Goal: Transaction & Acquisition: Purchase product/service

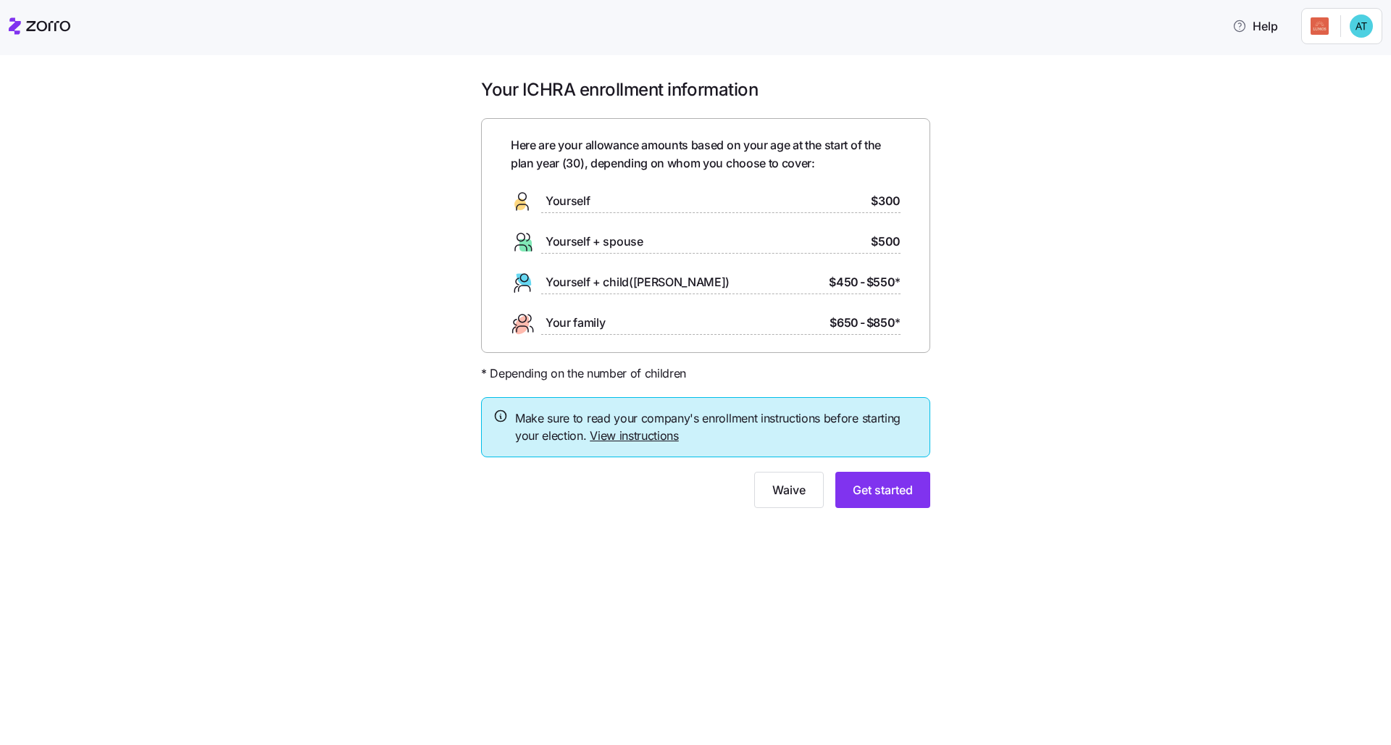
click at [696, 446] on div "Your ICHRA enrollment information Here are your allowance amounts based on your…" at bounding box center [706, 301] width 1330 height 447
click at [653, 432] on link "View instructions" at bounding box center [634, 435] width 89 height 14
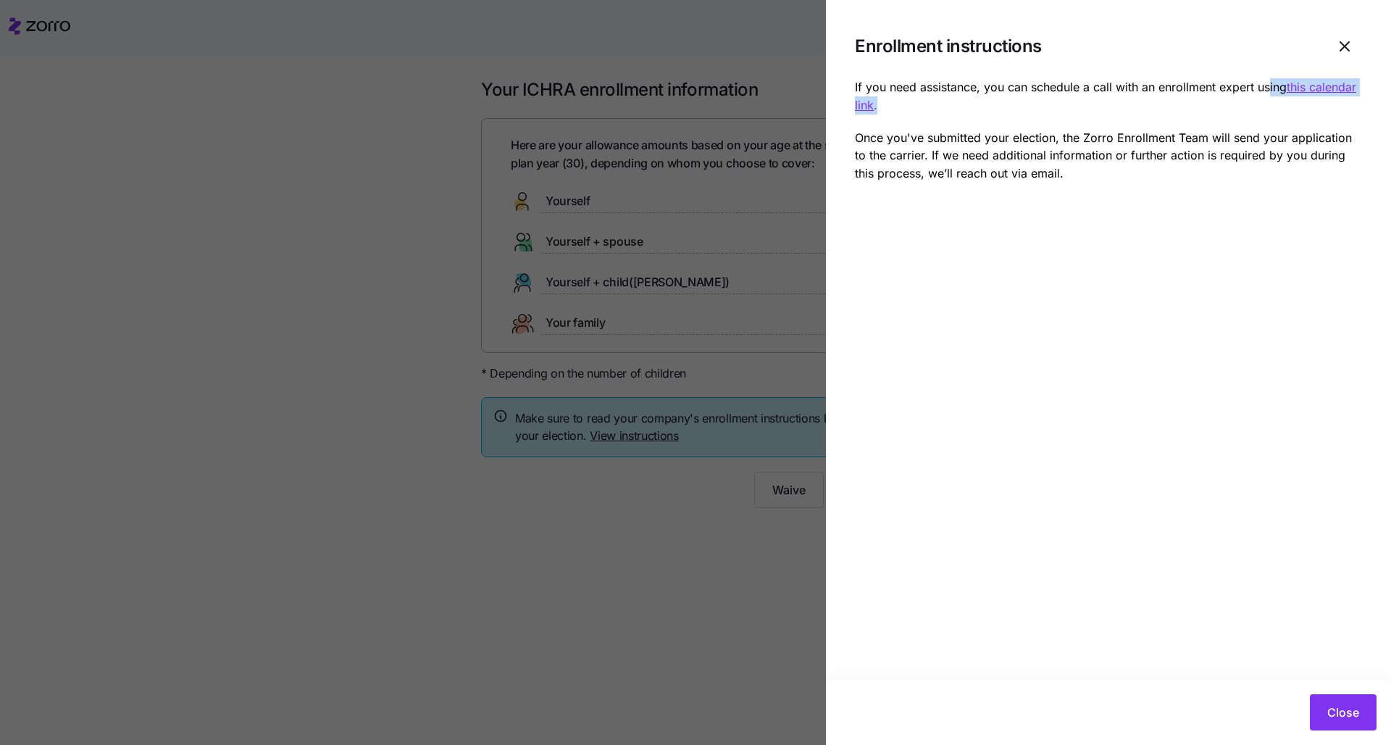
drag, startPoint x: 890, startPoint y: 106, endPoint x: 1272, endPoint y: 91, distance: 382.8
click at [696, 91] on p "If you need assistance, you can schedule a call with an enrollment expert using…" at bounding box center [1108, 96] width 507 height 36
click at [696, 114] on div "If you need assistance, you can schedule a call with an enrollment expert using…" at bounding box center [1108, 130] width 507 height 104
click at [696, 570] on button "Close" at bounding box center [1343, 712] width 67 height 36
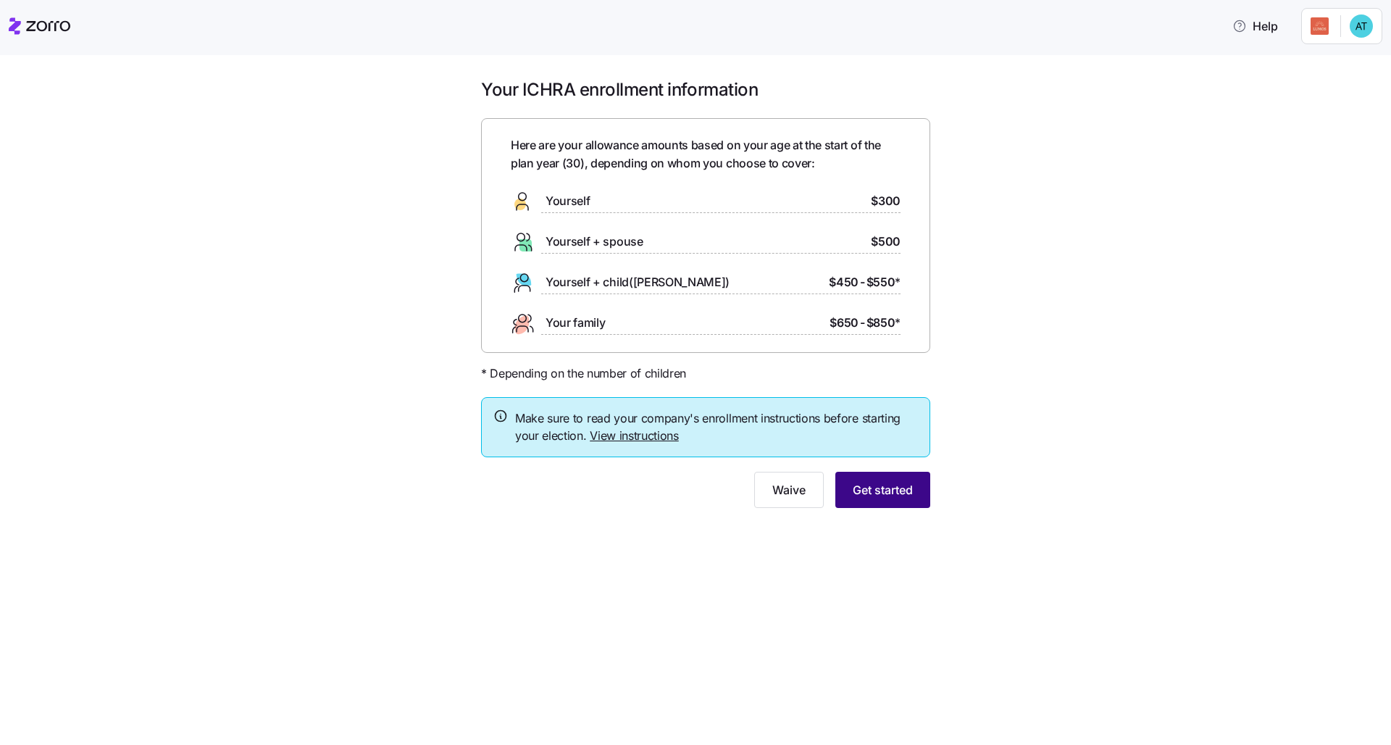
click at [696, 493] on span "Get started" at bounding box center [883, 489] width 60 height 17
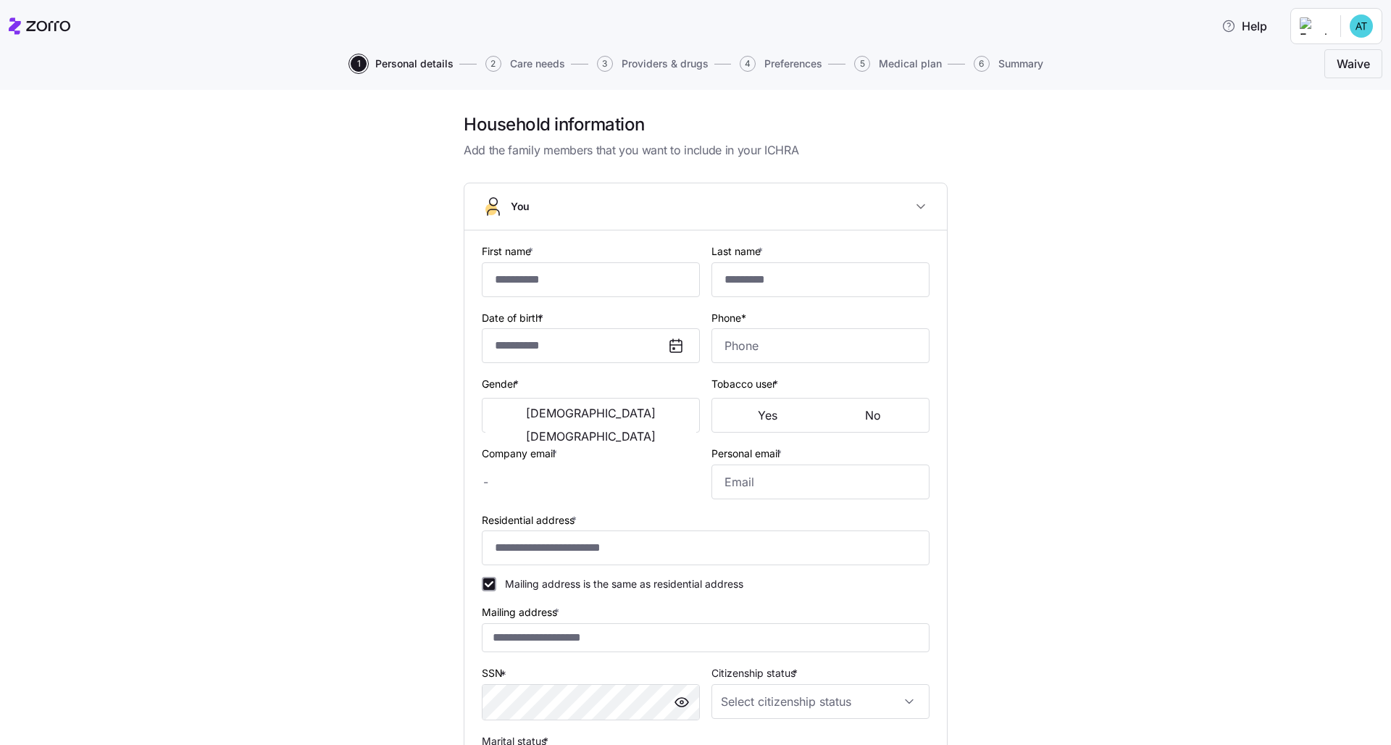
type input "******"
type input "********"
type input "[PERSON_NAME][EMAIL_ADDRESS][DOMAIN_NAME]"
type input "[EMAIL_ADDRESS][DOMAIN_NAME]"
type input "**********"
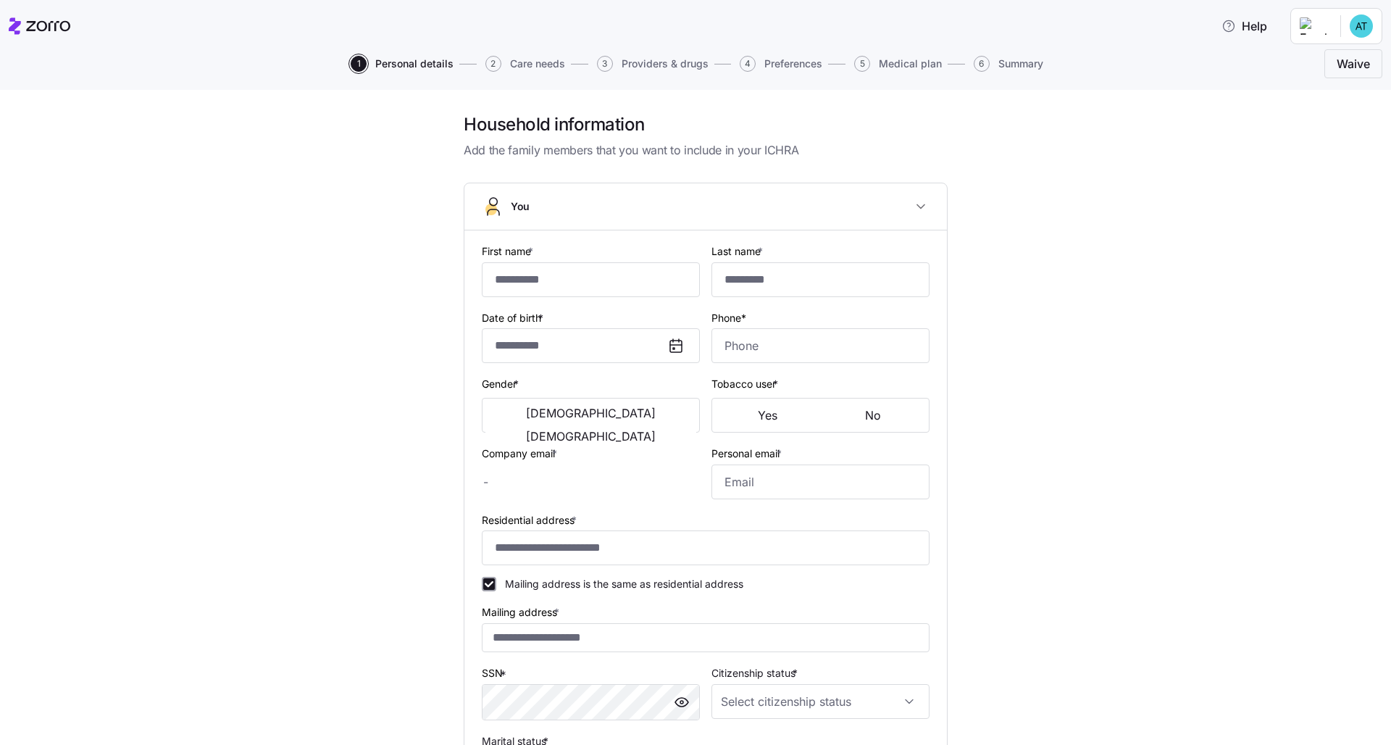
checkbox input "true"
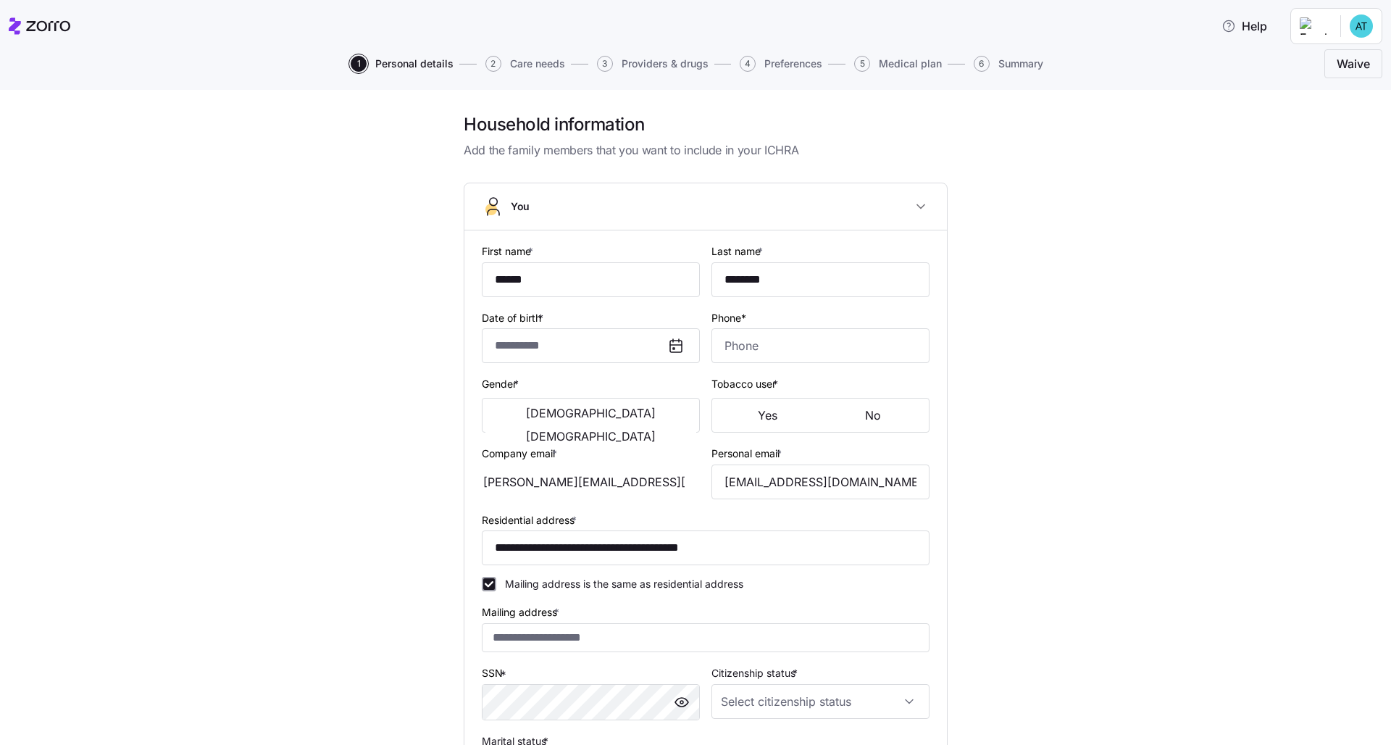
type input "**********"
type input "[PHONE_NUMBER]"
type input "[DEMOGRAPHIC_DATA] citizen"
type input "Single"
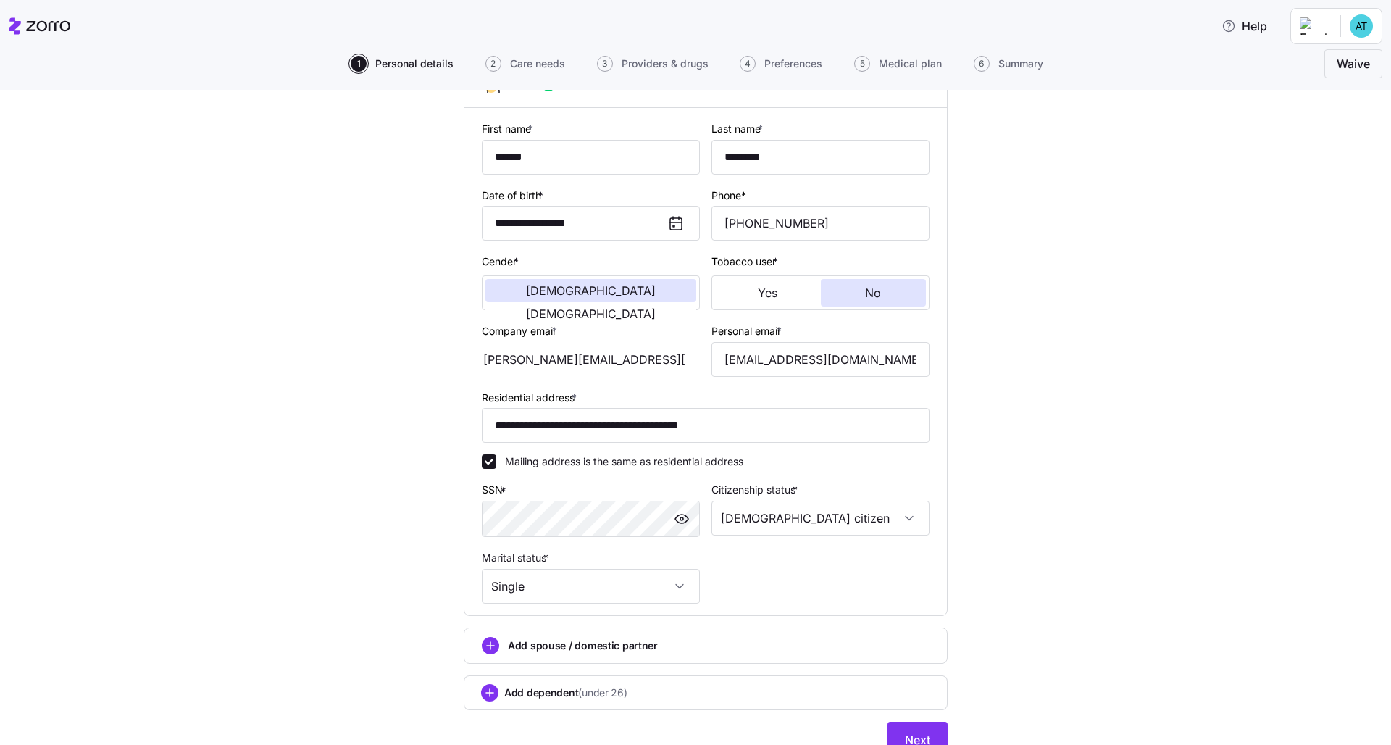
scroll to position [150, 0]
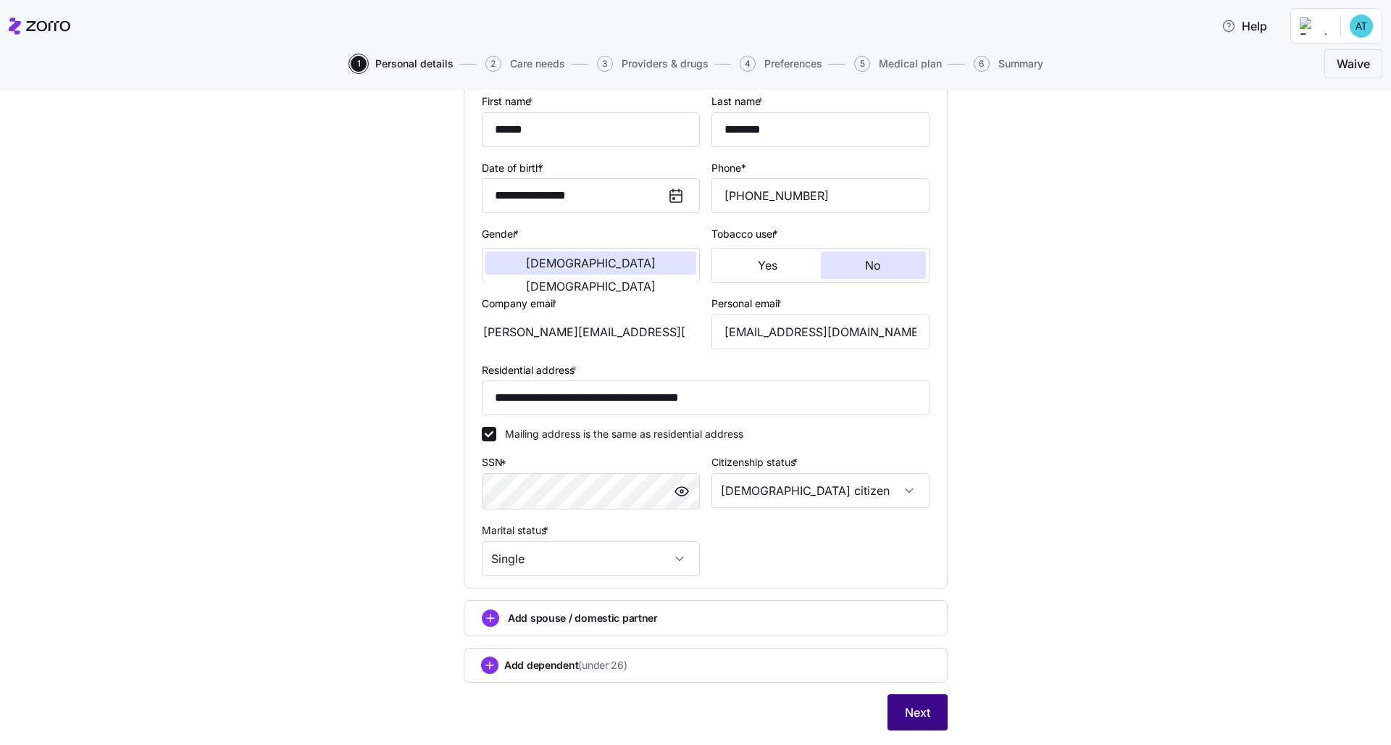
click at [696, 570] on span "Next" at bounding box center [917, 711] width 25 height 17
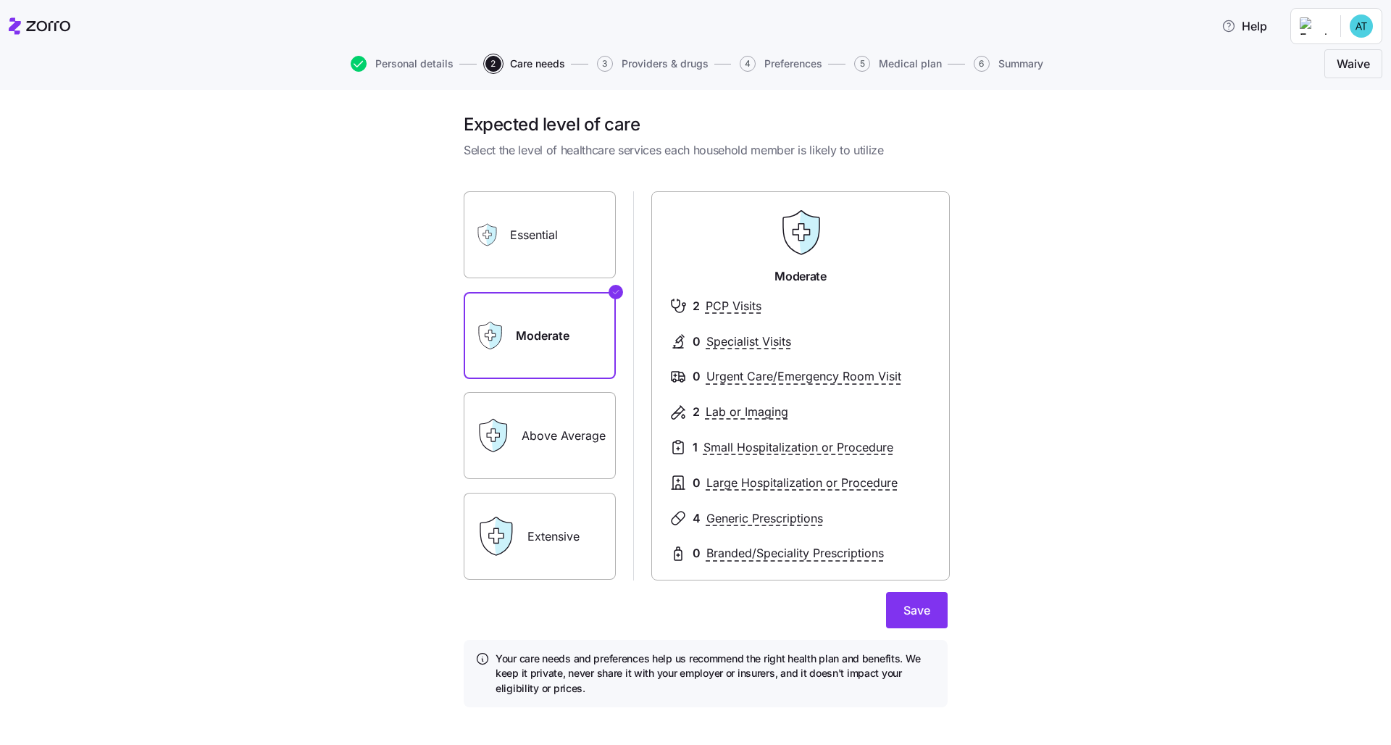
click at [559, 239] on label "Essential" at bounding box center [540, 234] width 152 height 87
click at [0, 0] on input "Essential" at bounding box center [0, 0] width 0 height 0
click at [543, 514] on label "Extensive" at bounding box center [540, 536] width 152 height 87
click at [0, 0] on input "Extensive" at bounding box center [0, 0] width 0 height 0
click at [557, 421] on label "Above Average" at bounding box center [540, 435] width 152 height 87
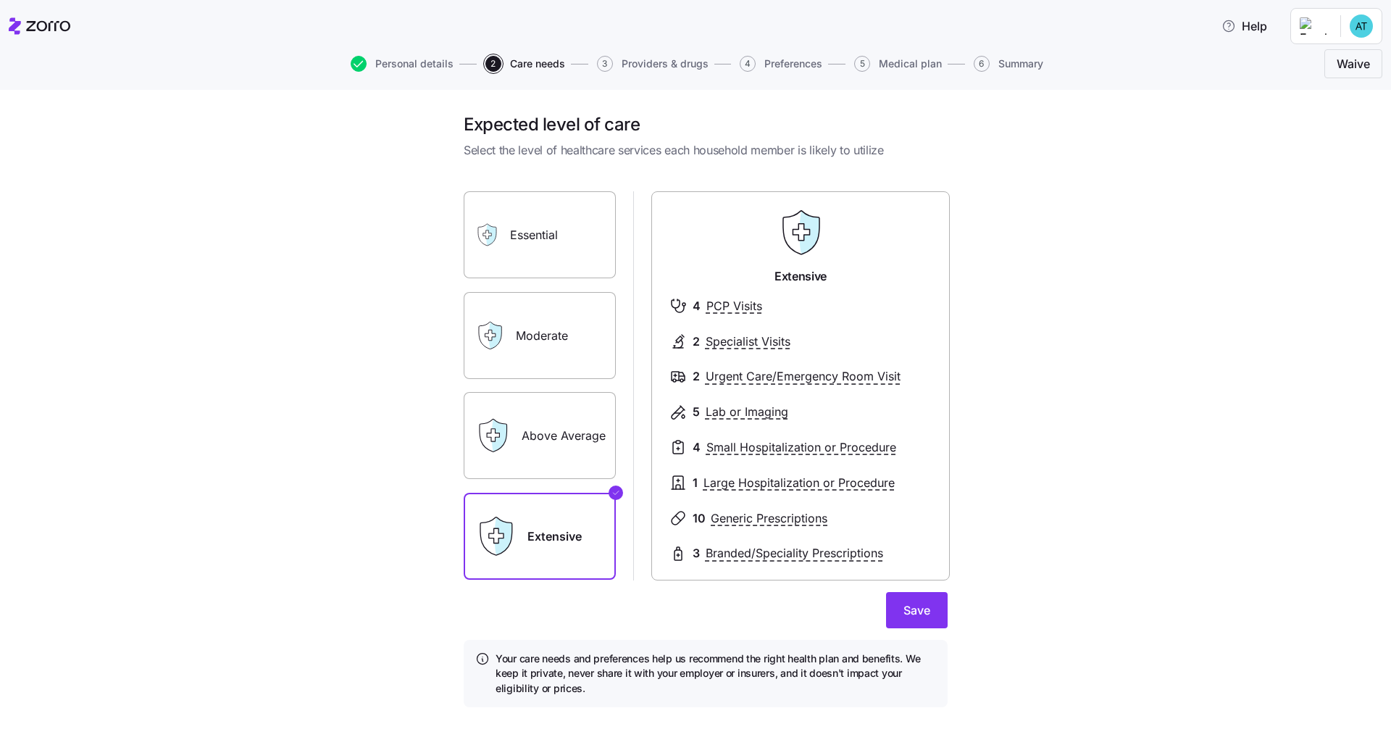
click at [0, 0] on input "Above Average" at bounding box center [0, 0] width 0 height 0
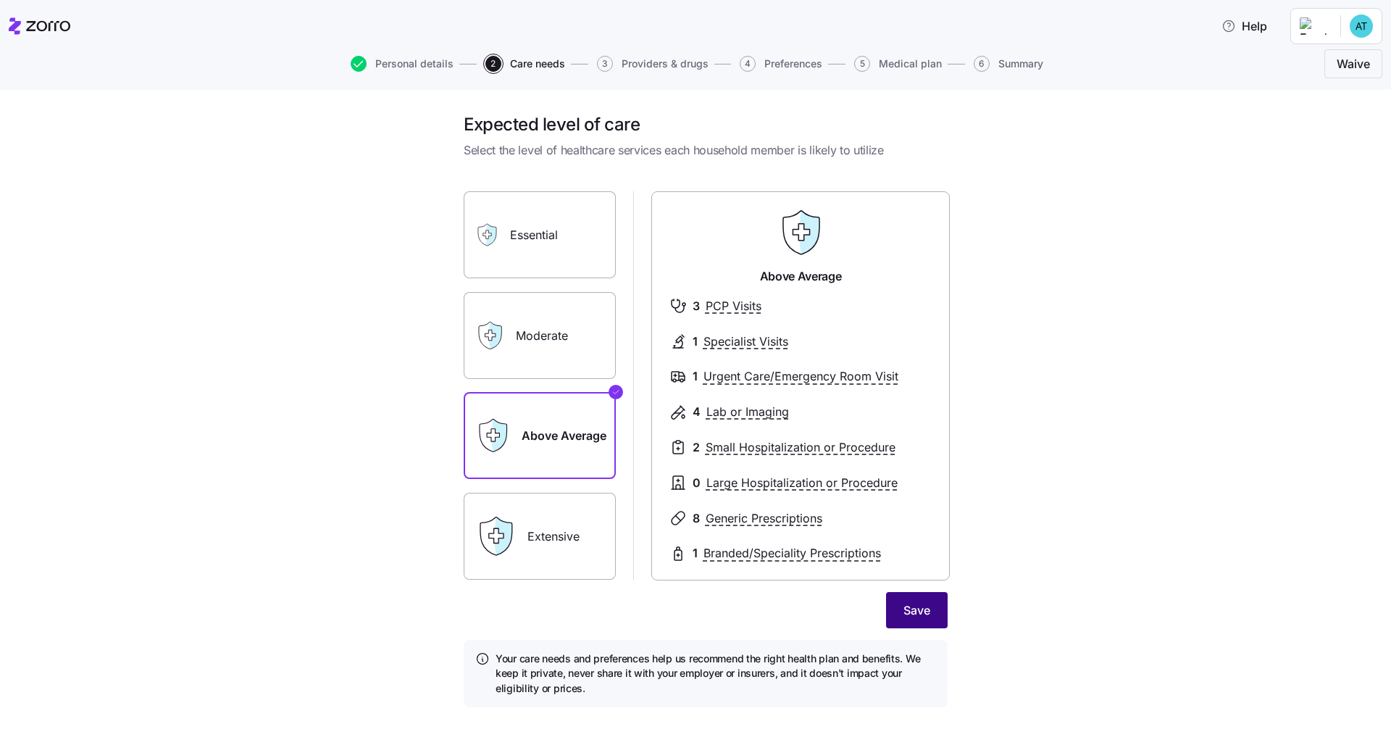
click at [696, 570] on button "Save" at bounding box center [917, 610] width 62 height 36
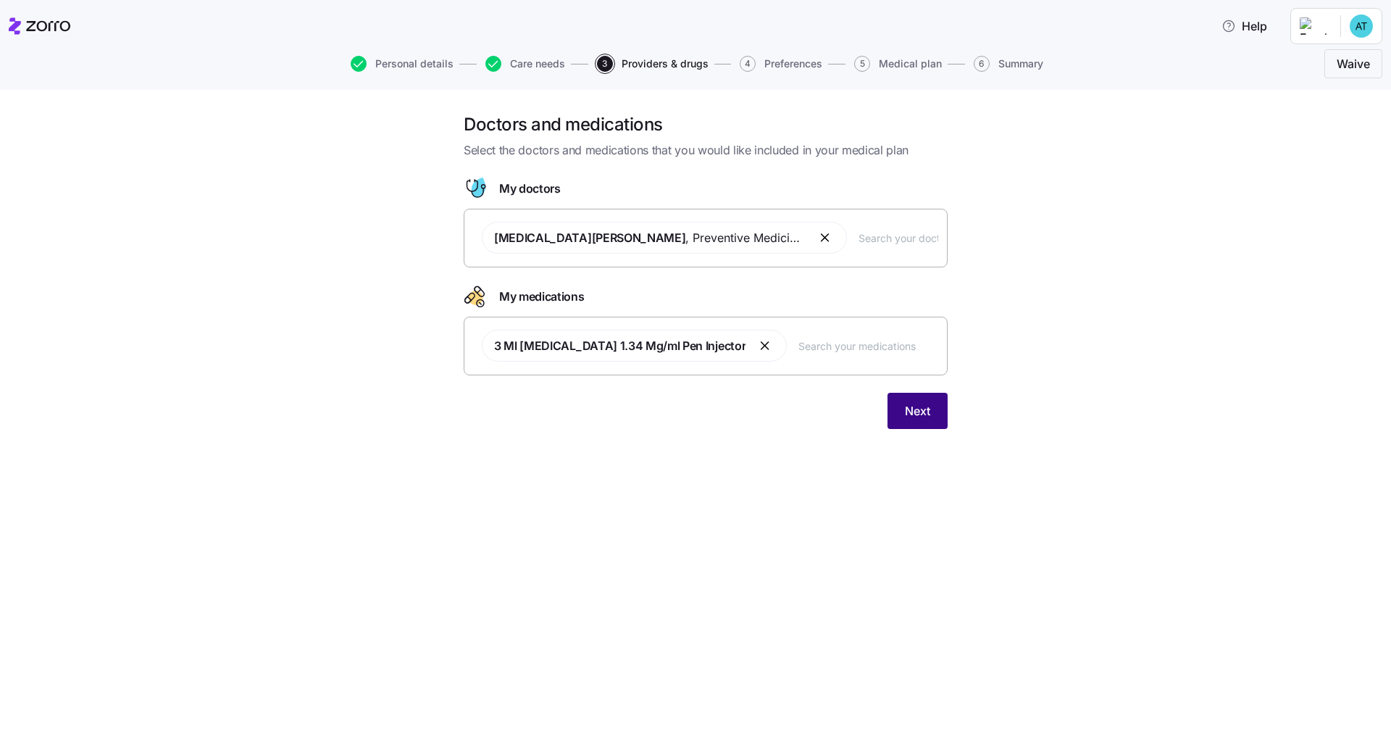
click at [696, 419] on button "Next" at bounding box center [917, 411] width 60 height 36
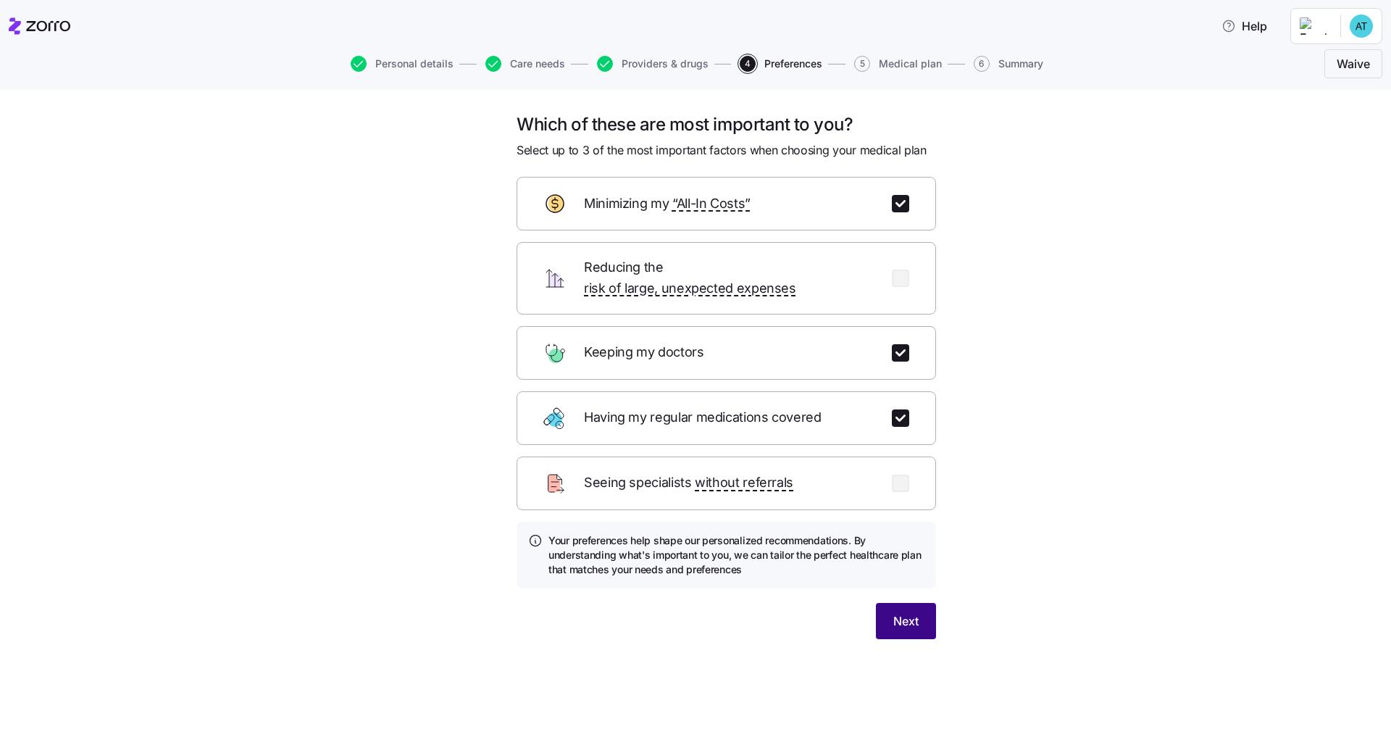
click at [696, 570] on button "Next" at bounding box center [906, 621] width 60 height 36
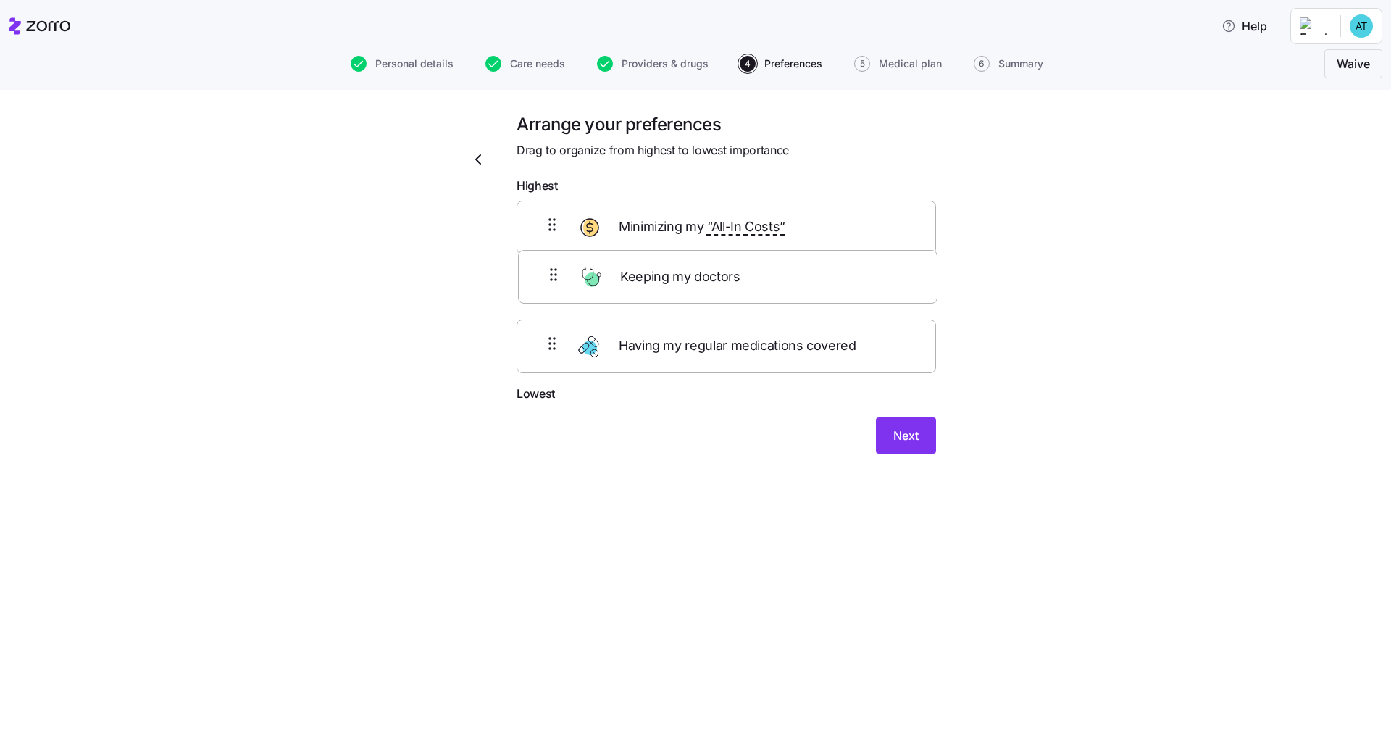
drag, startPoint x: 790, startPoint y: 294, endPoint x: 791, endPoint y: 235, distance: 59.4
click at [696, 235] on div "Minimizing my “All-In Costs” Keeping my doctors Having my regular medications c…" at bounding box center [726, 293] width 419 height 184
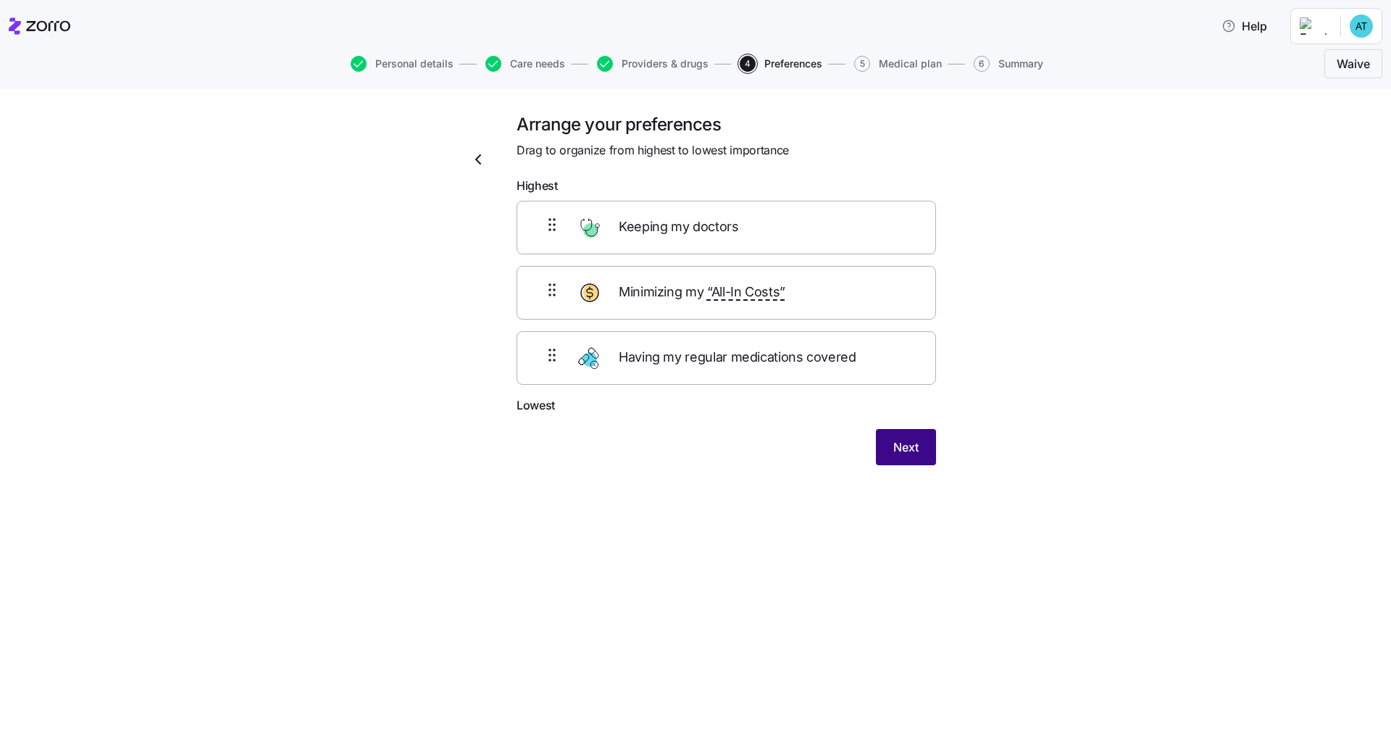
click at [696, 452] on button "Next" at bounding box center [906, 447] width 60 height 36
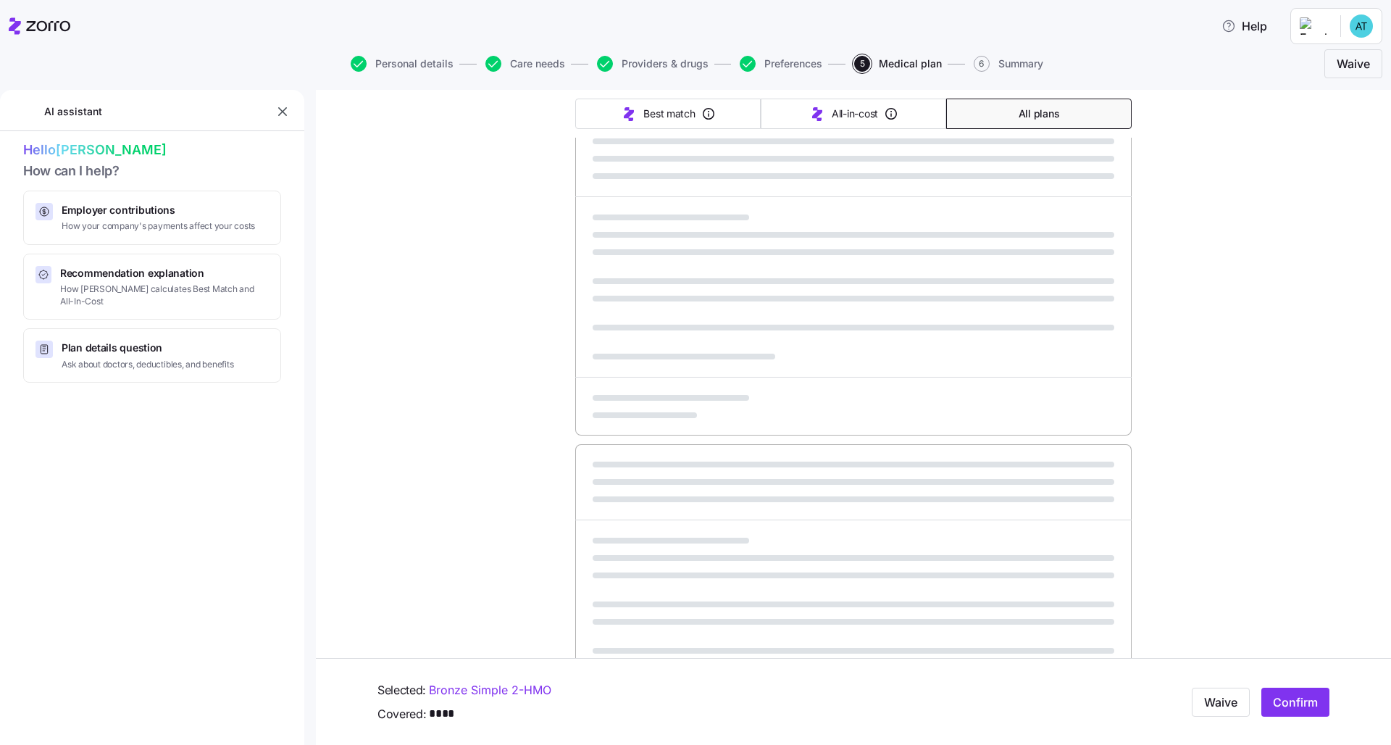
scroll to position [244, 0]
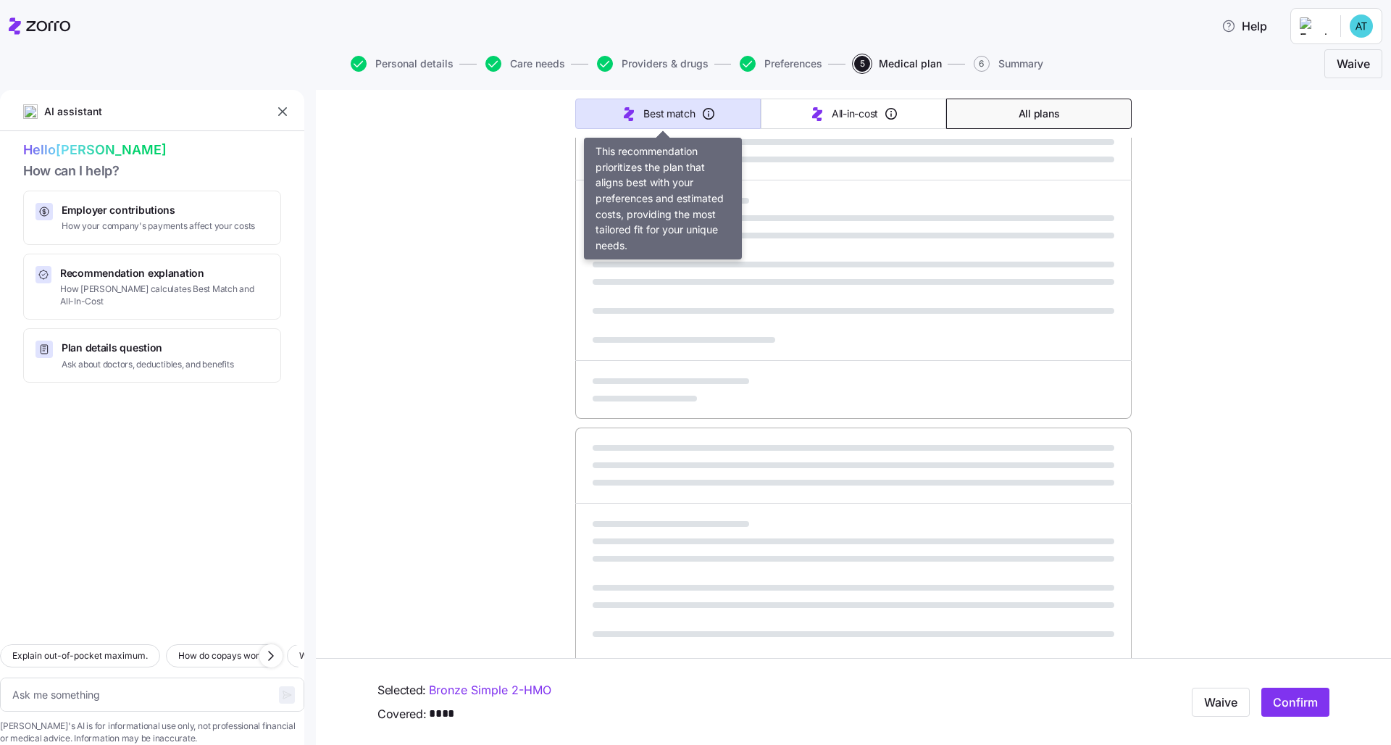
click at [663, 112] on span "Best match" at bounding box center [668, 113] width 51 height 14
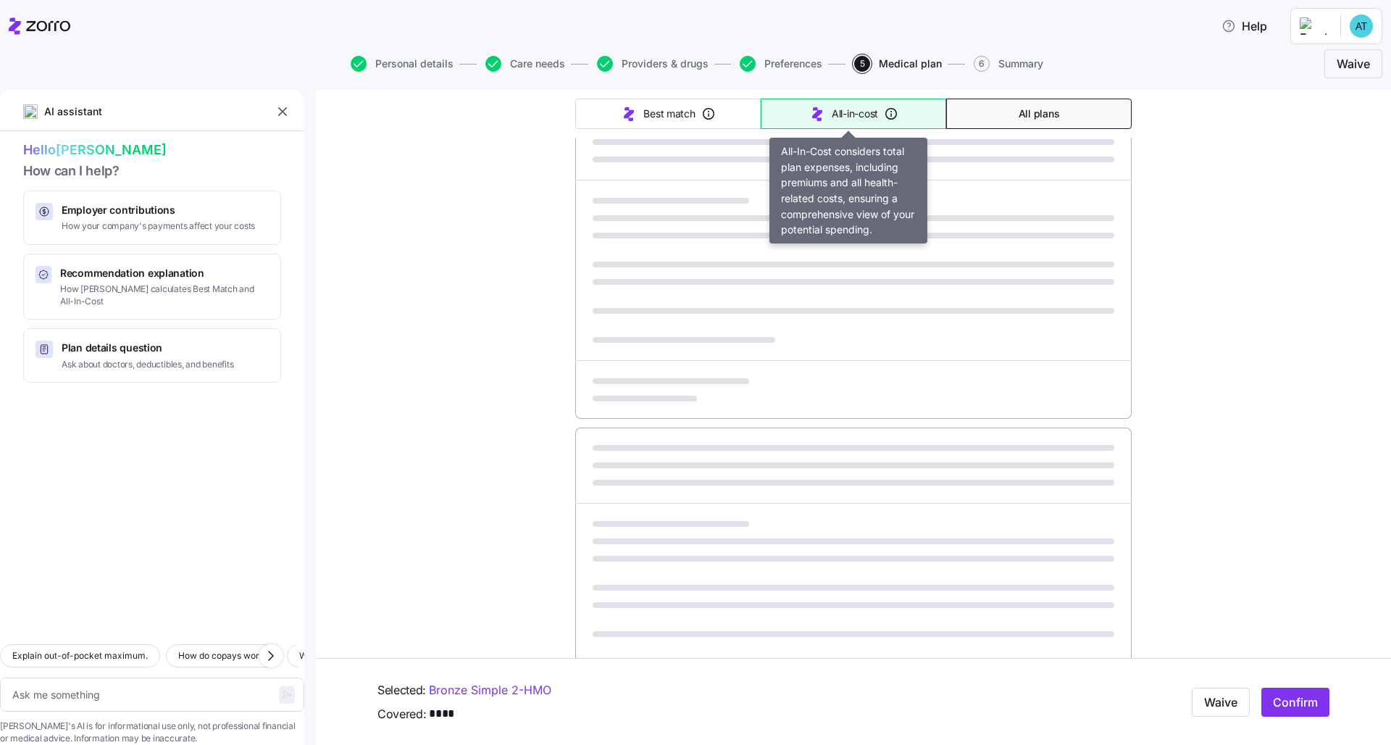
type textarea "x"
type input "Sorted by: Best match"
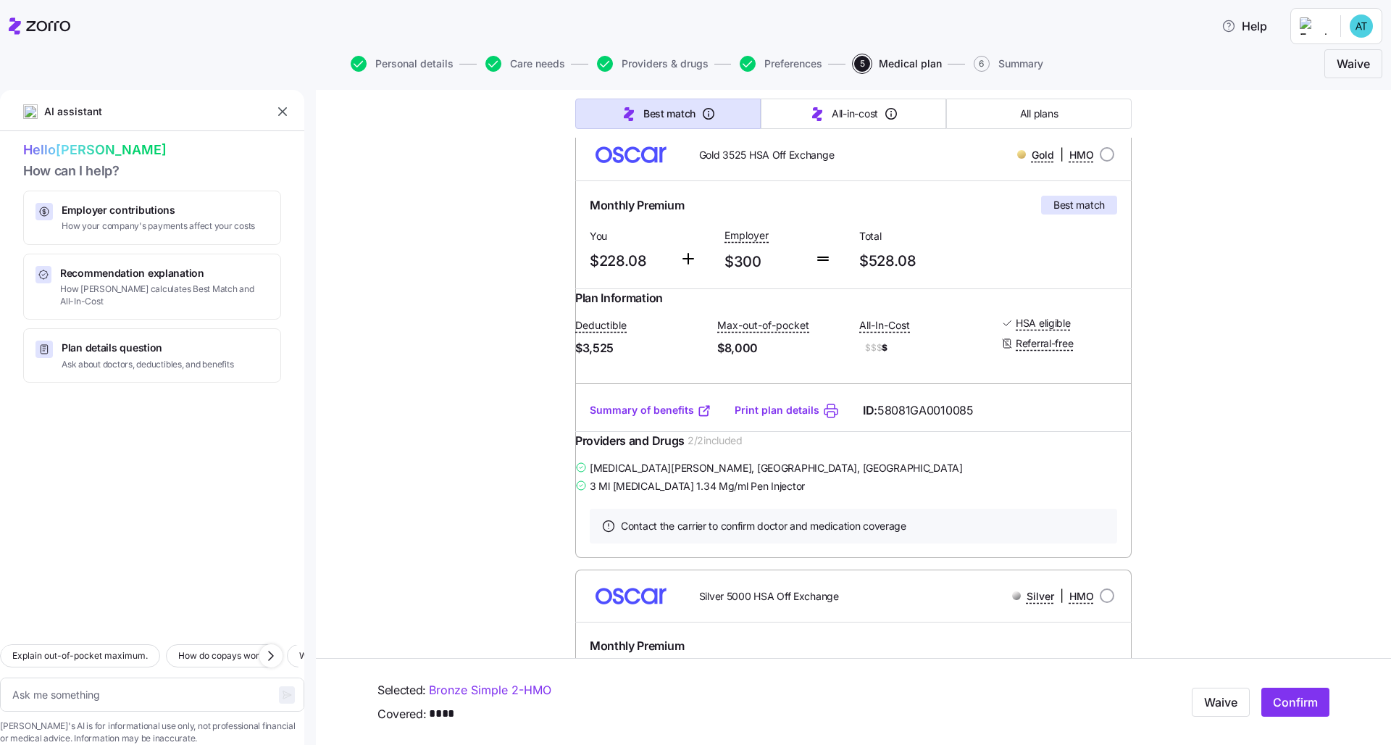
scroll to position [56, 0]
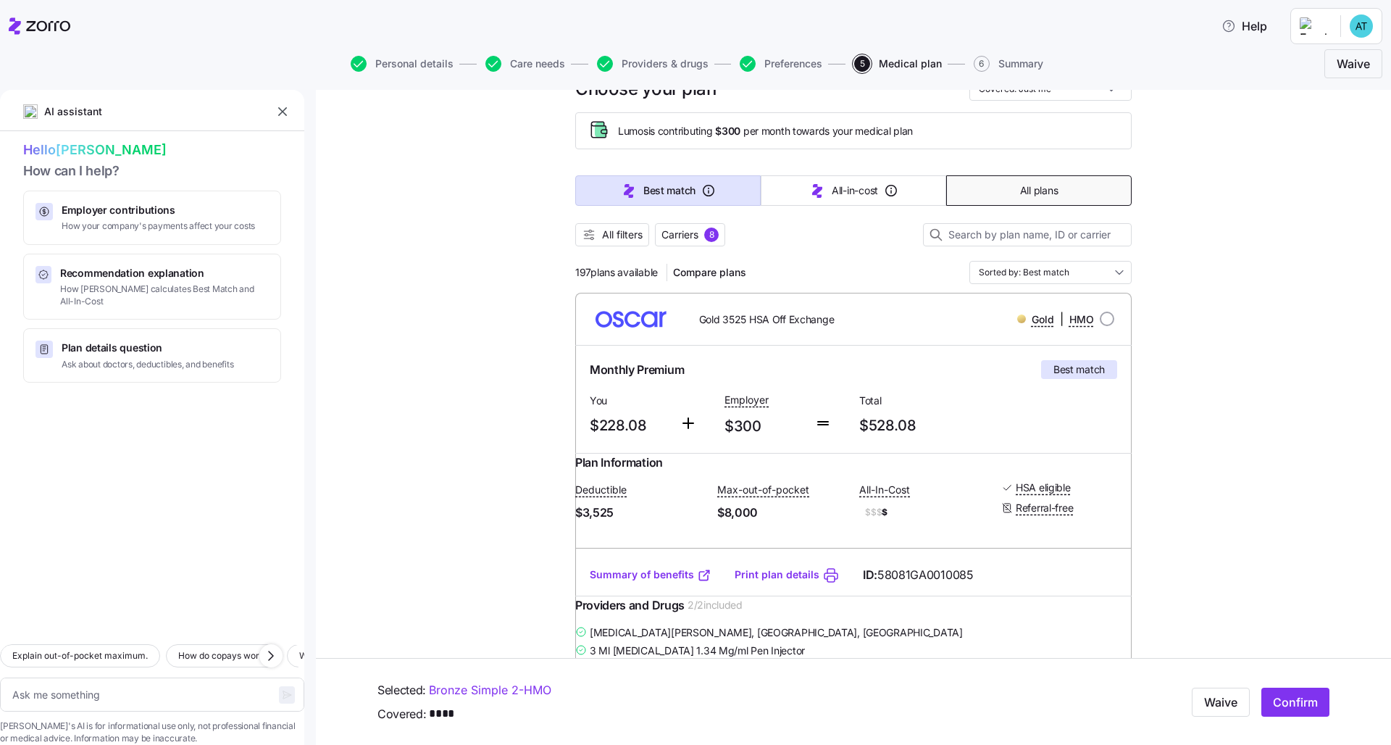
click at [696, 185] on span "All plans" at bounding box center [1039, 190] width 38 height 14
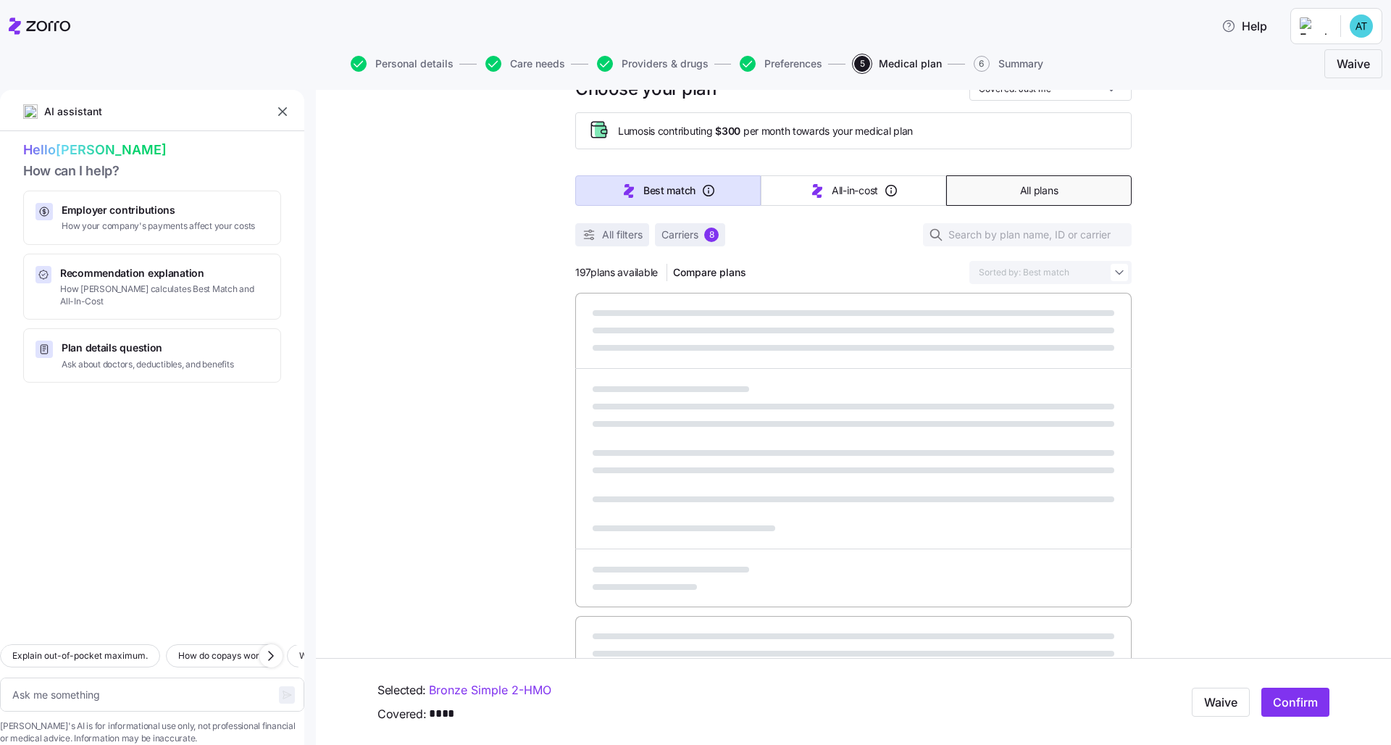
type textarea "x"
type input "Sorted by: Premium"
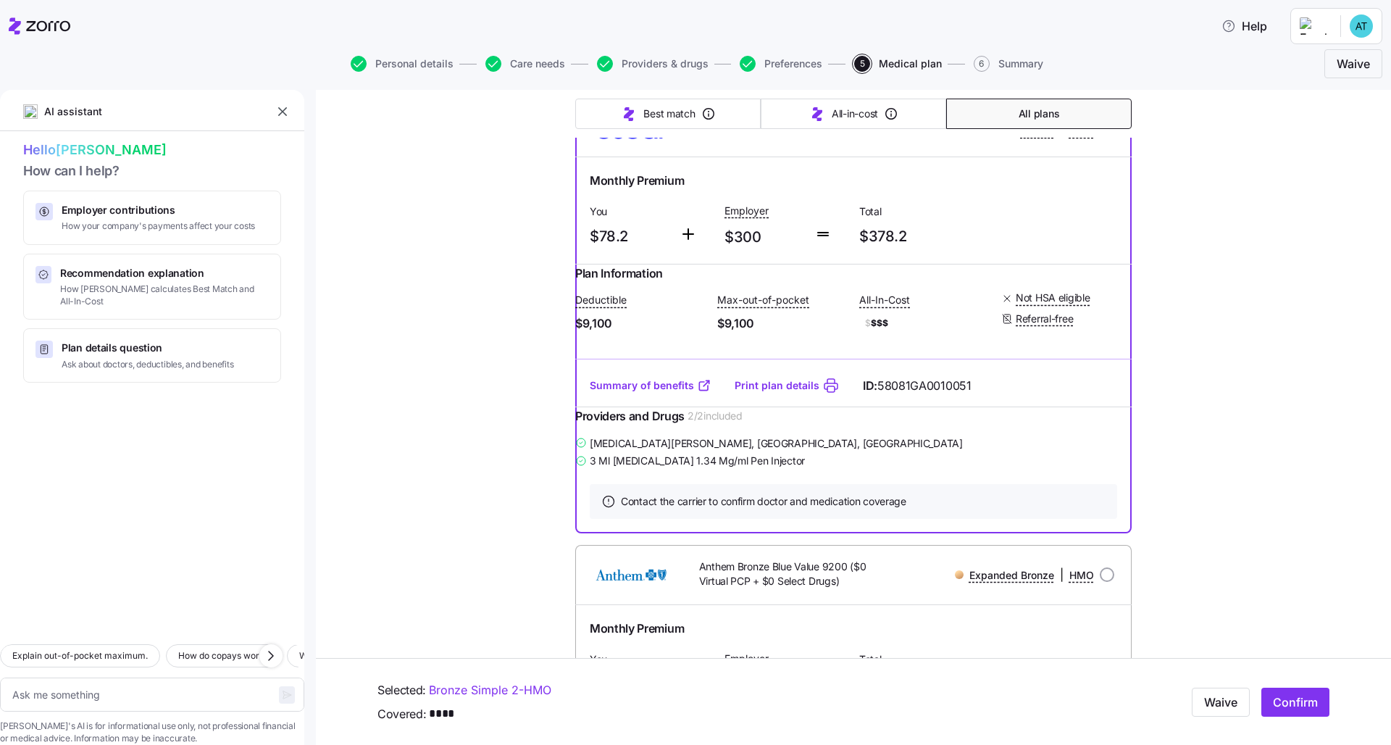
scroll to position [0, 0]
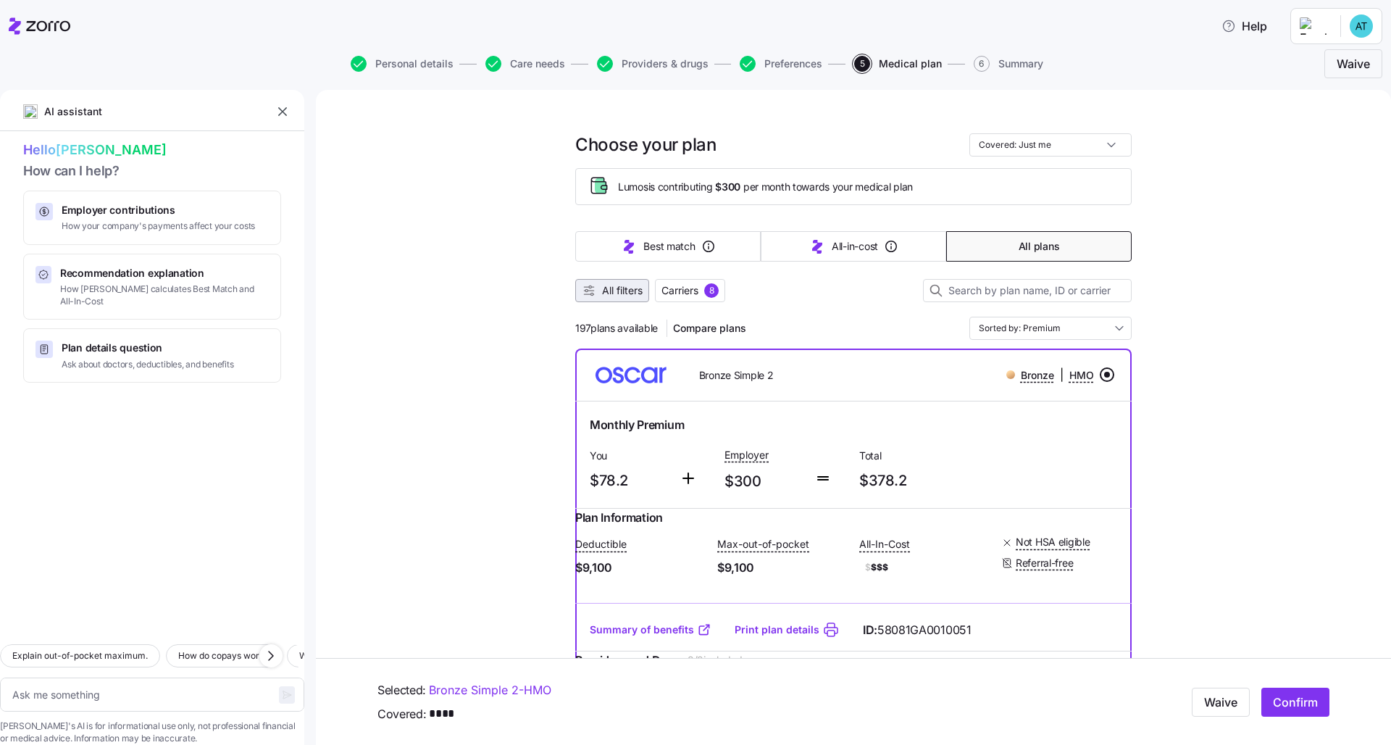
click at [602, 290] on span "All filters" at bounding box center [622, 290] width 41 height 14
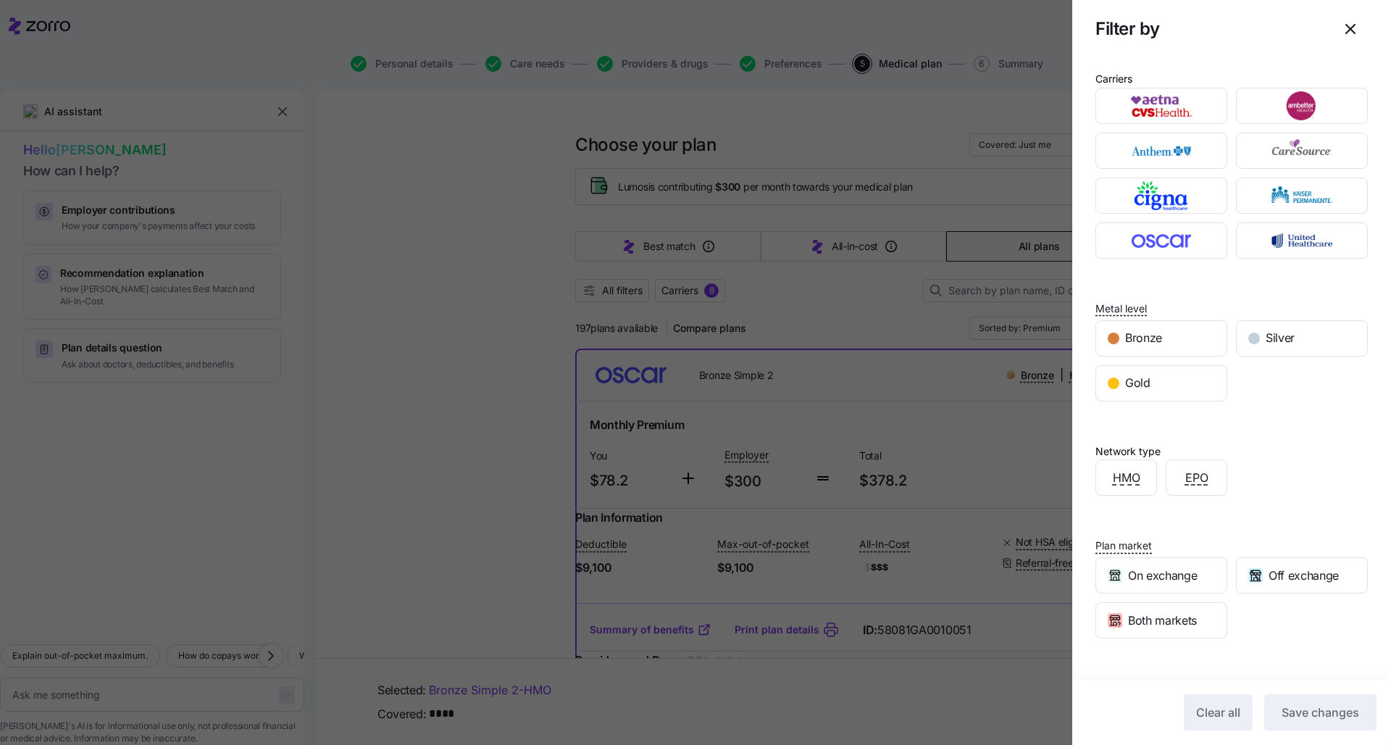
scroll to position [77, 0]
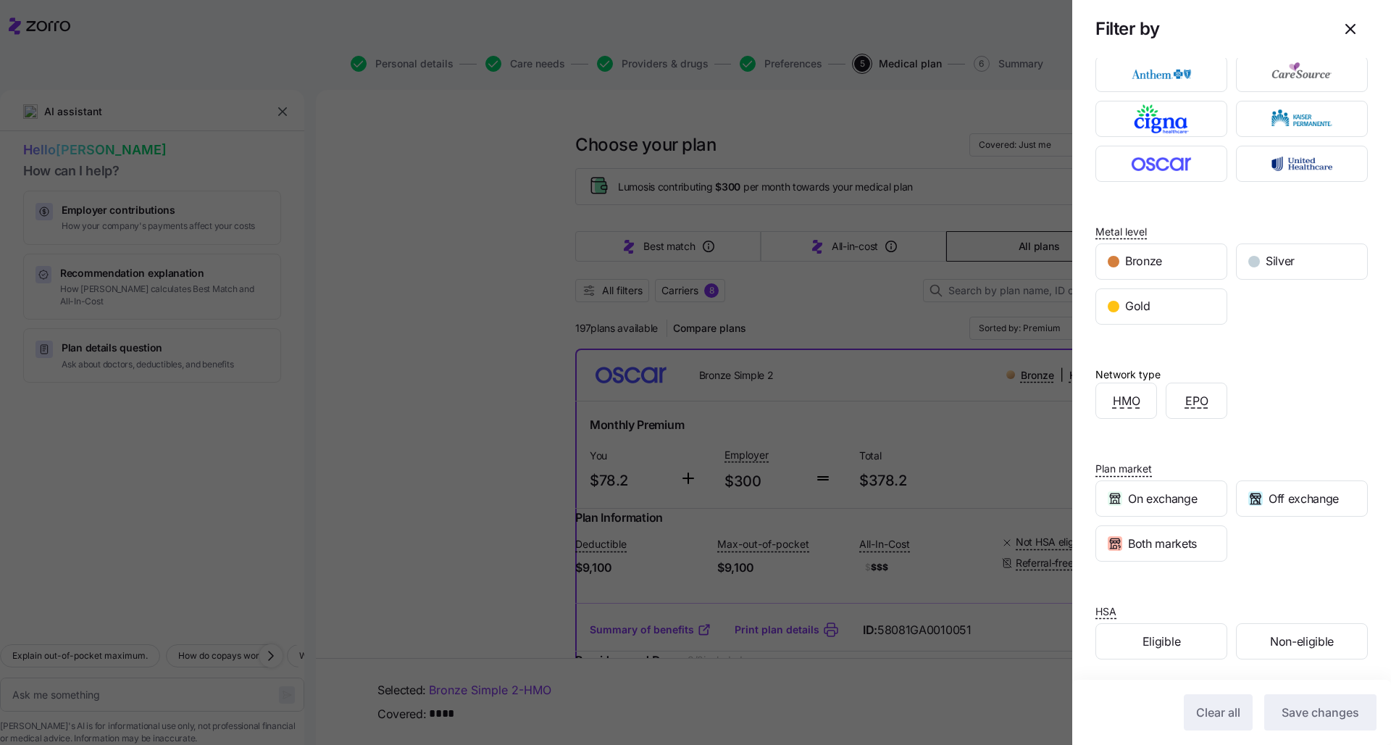
click at [696, 298] on div at bounding box center [695, 372] width 1391 height 745
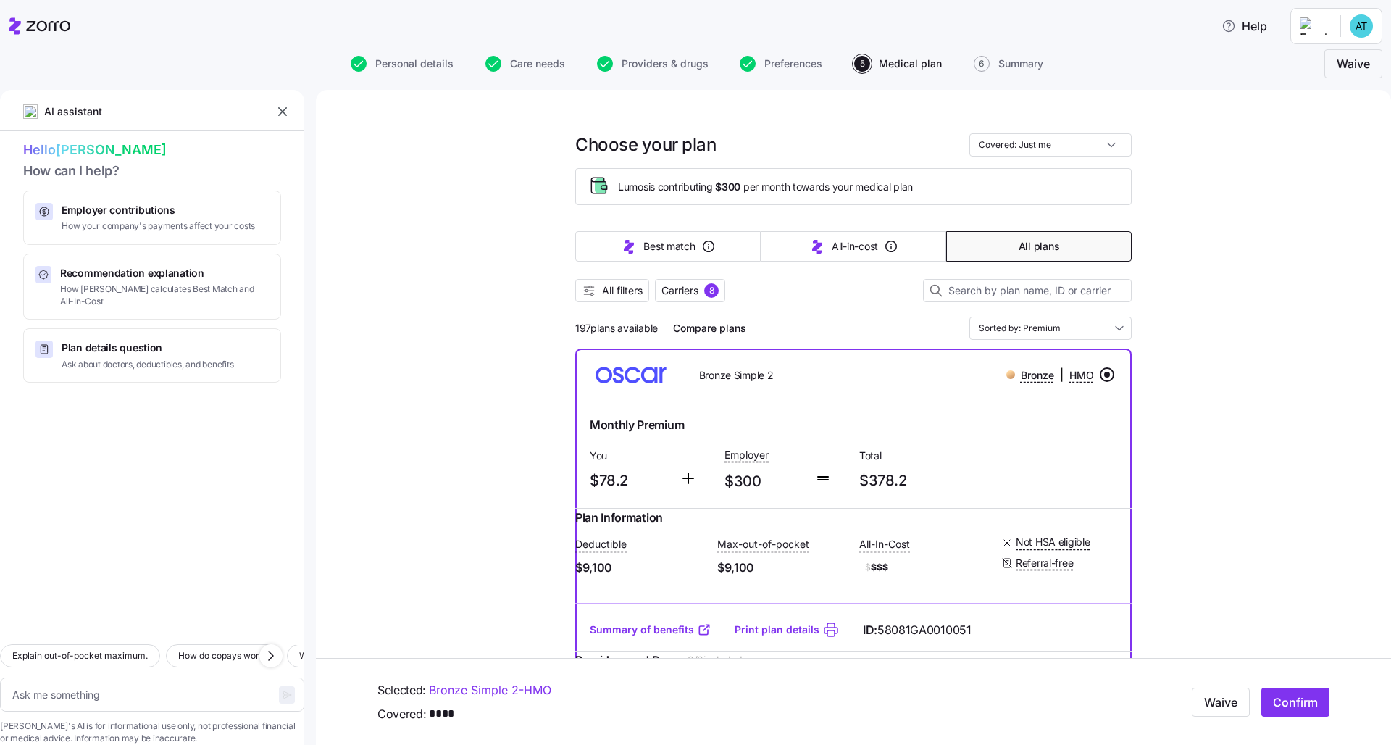
scroll to position [30, 0]
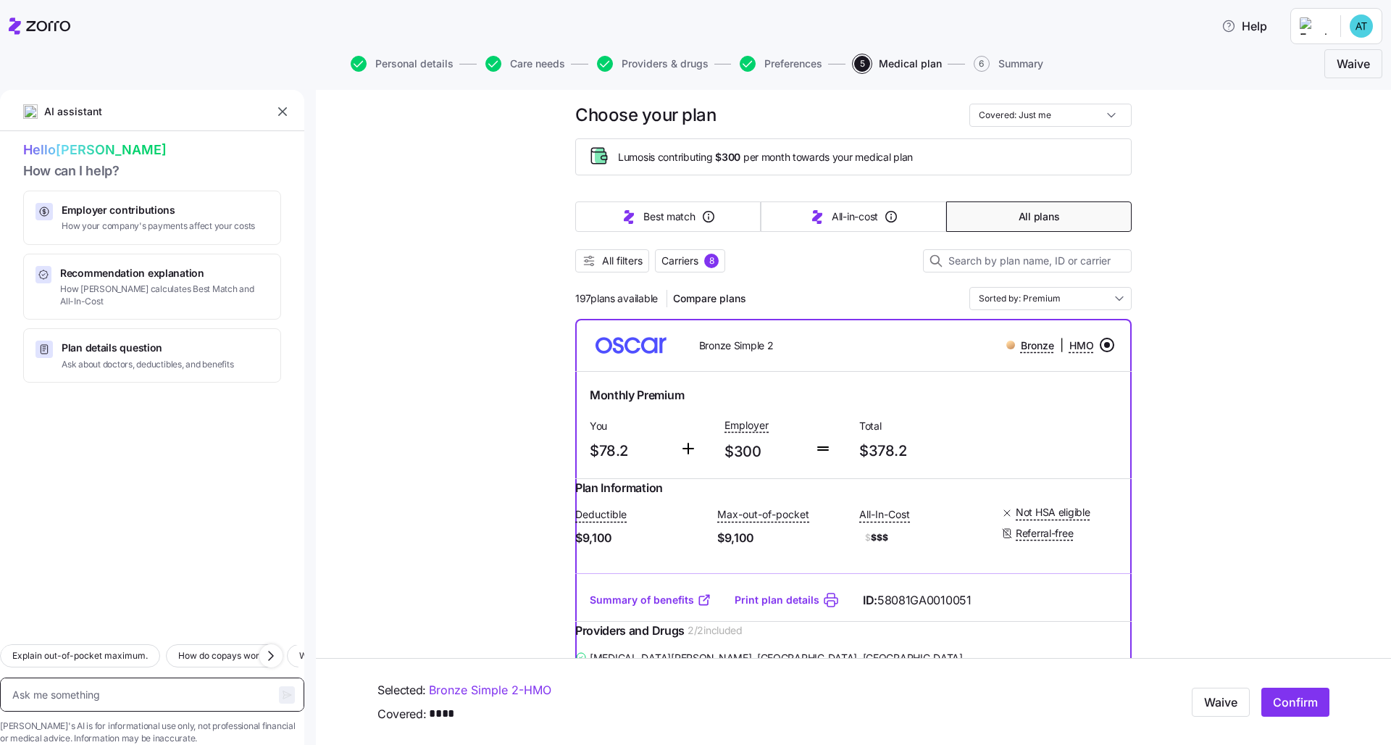
click at [156, 570] on textarea at bounding box center [152, 694] width 304 height 34
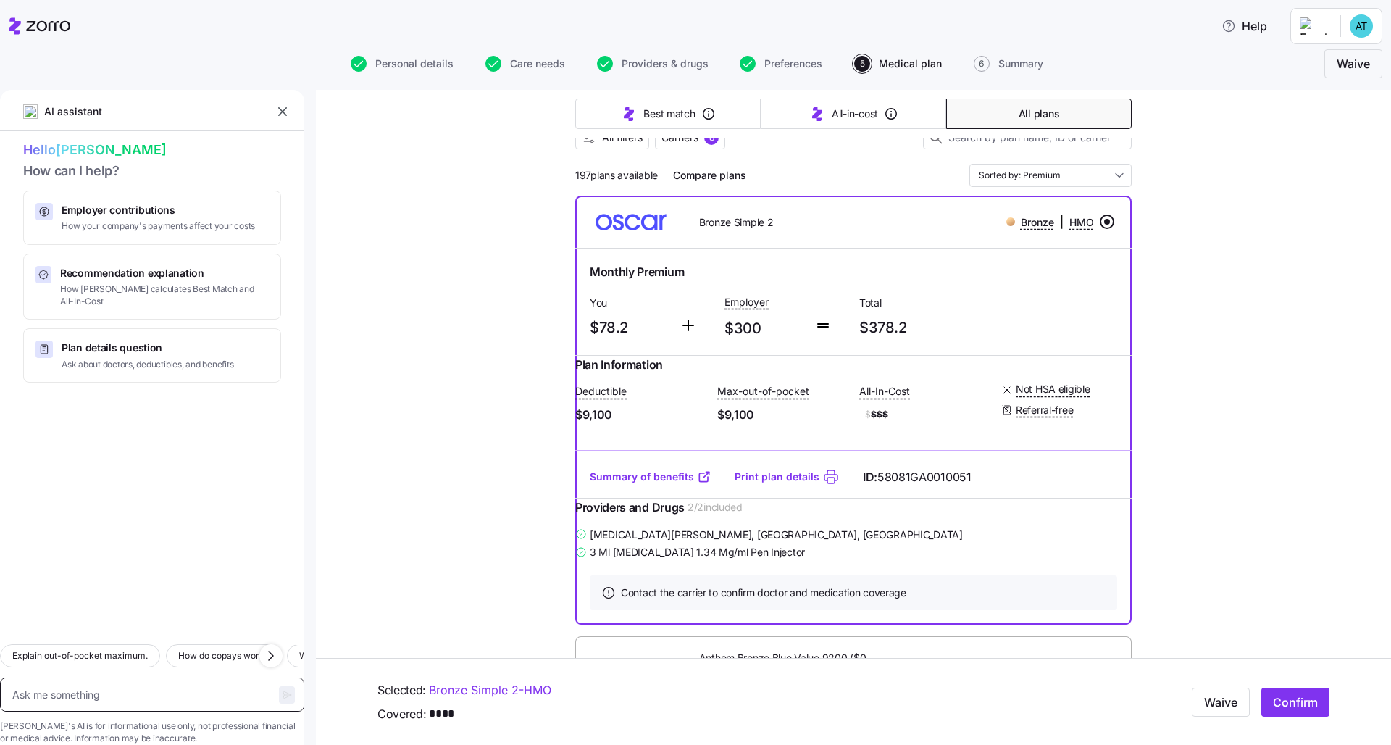
scroll to position [280, 0]
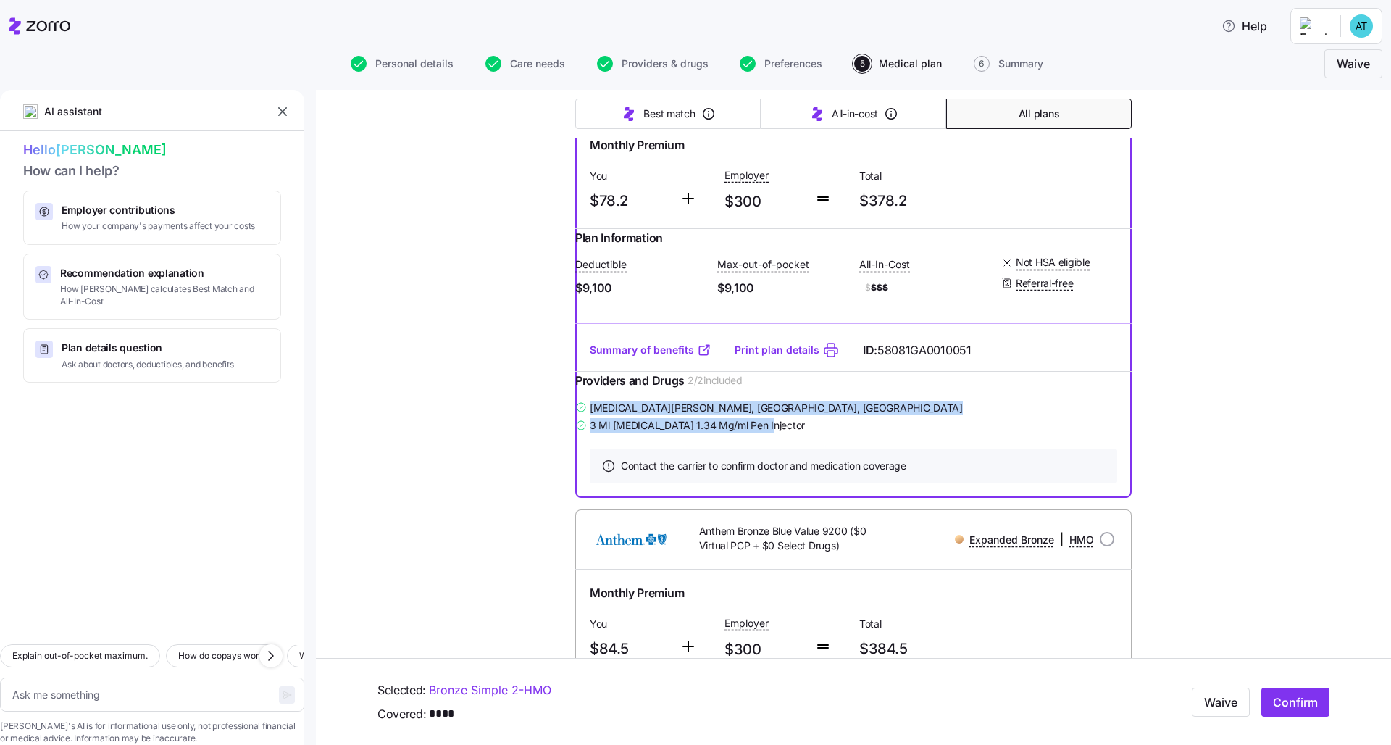
drag, startPoint x: 784, startPoint y: 453, endPoint x: 584, endPoint y: 427, distance: 201.6
click at [584, 427] on div "[MEDICAL_DATA][PERSON_NAME] , [GEOGRAPHIC_DATA], [GEOGRAPHIC_DATA] 3 Ml [MEDICA…" at bounding box center [853, 416] width 556 height 36
click at [696, 398] on div "Providers and Drugs 2 / 2 included" at bounding box center [853, 385] width 556 height 27
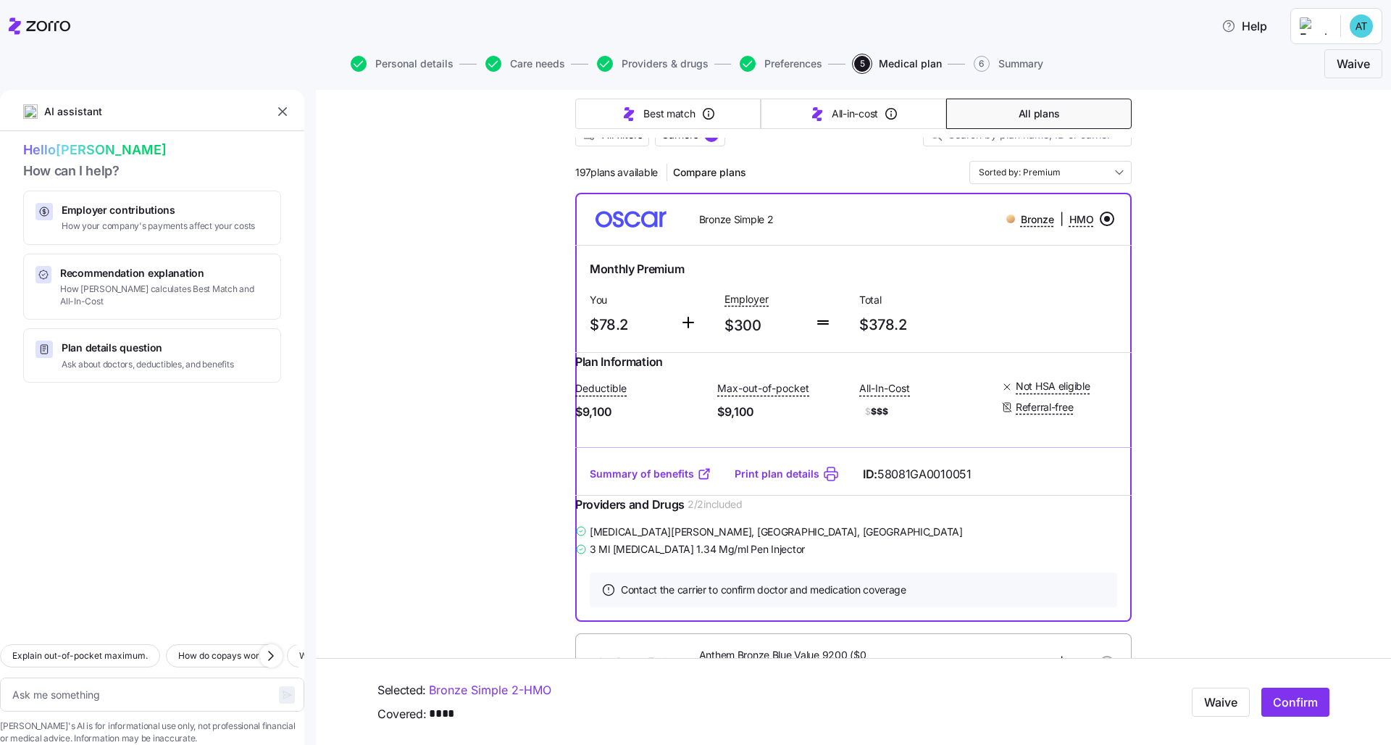
scroll to position [24, 0]
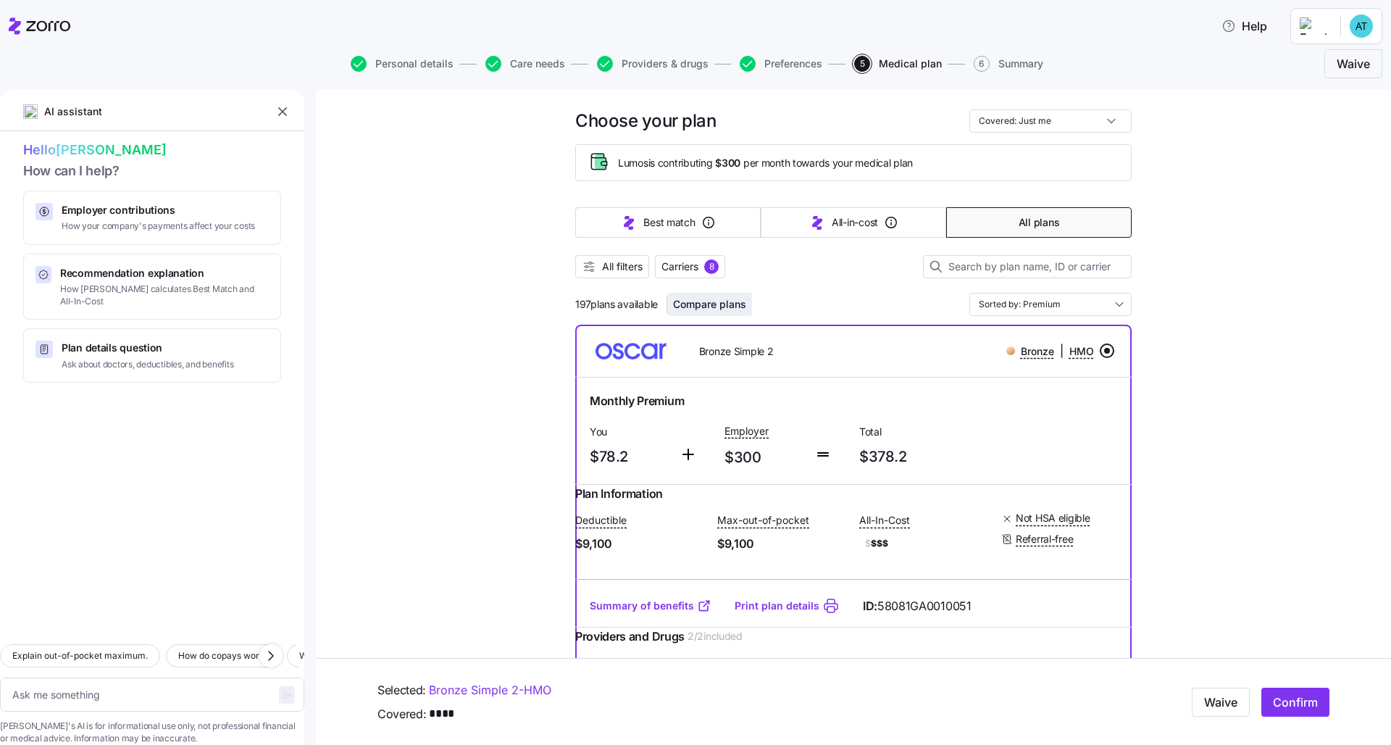
click at [696, 298] on span "Compare plans" at bounding box center [709, 304] width 73 height 14
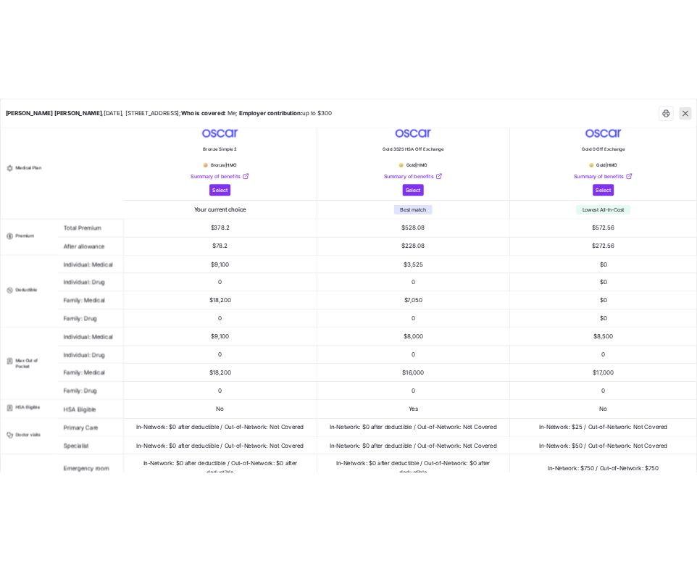
scroll to position [33, 0]
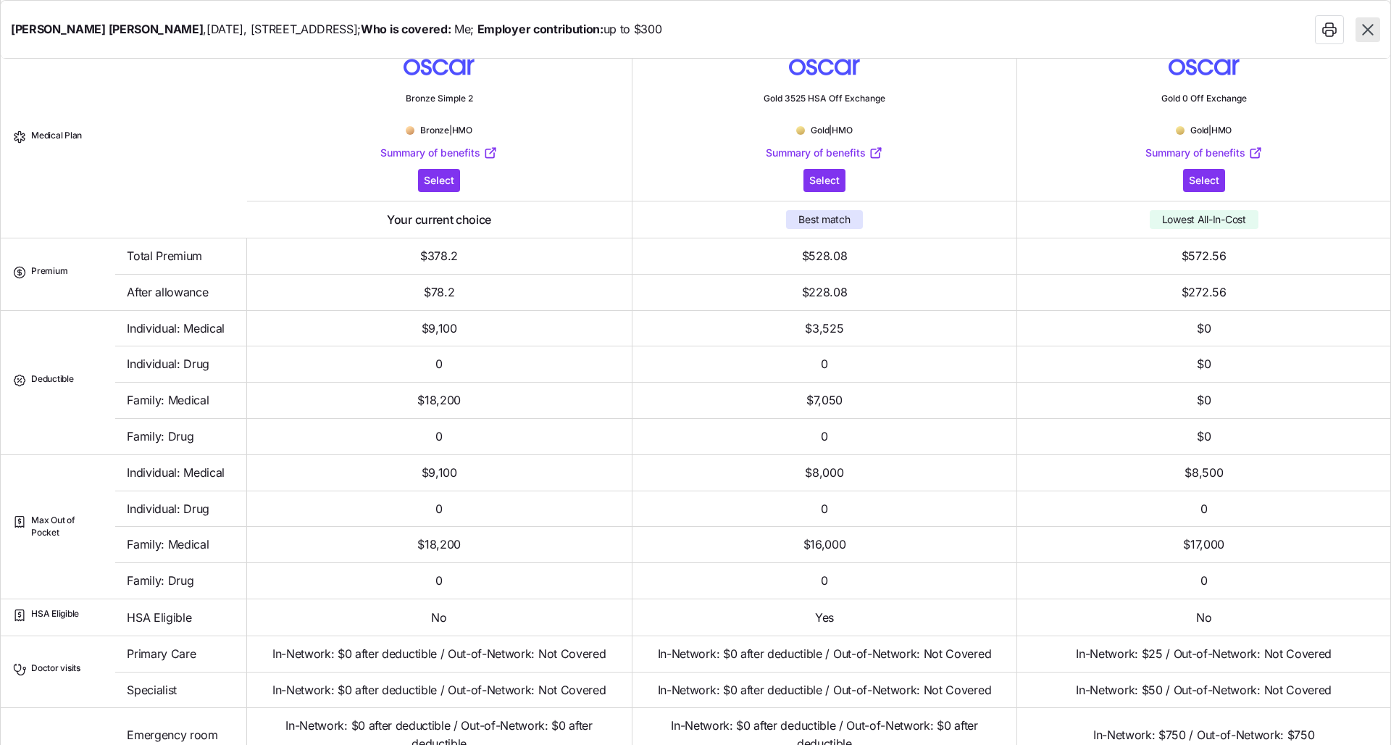
click at [696, 29] on icon "button" at bounding box center [1367, 29] width 11 height 11
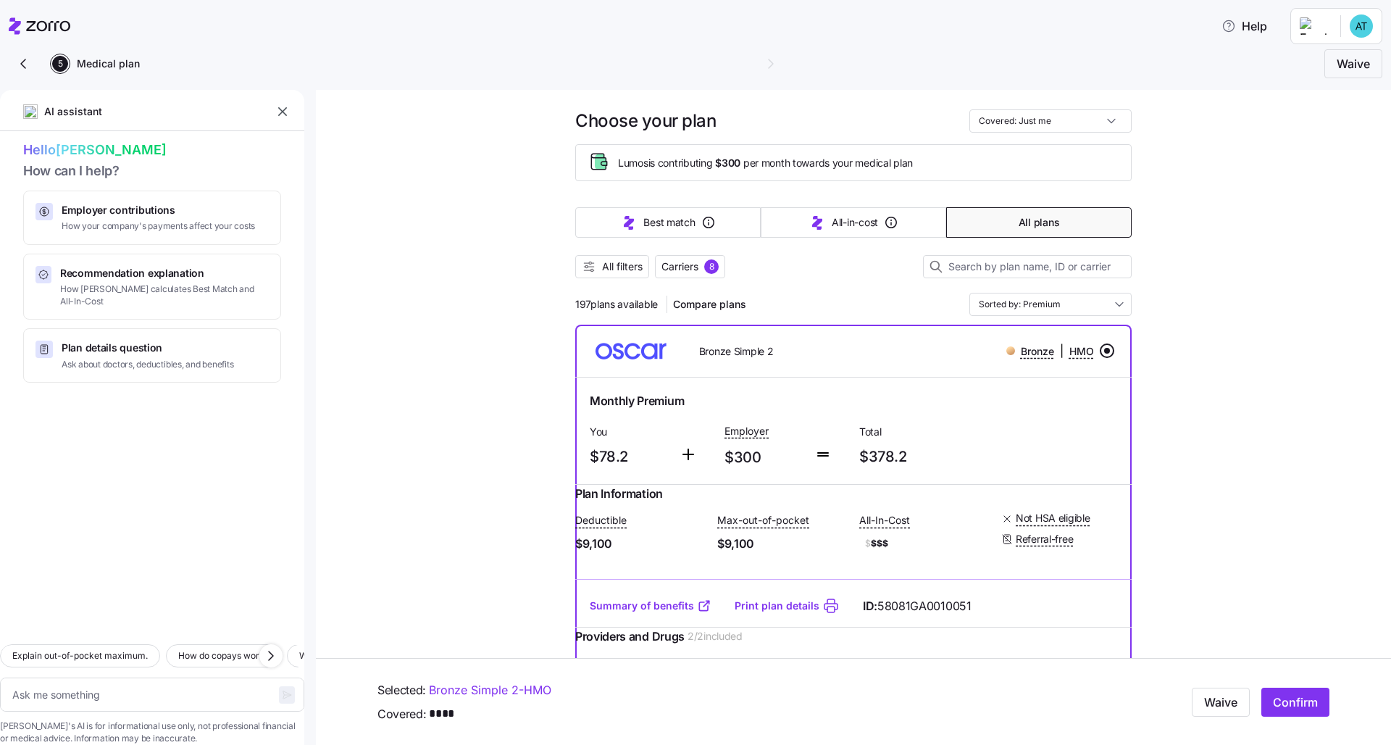
type textarea "x"
